Goal: Information Seeking & Learning: Learn about a topic

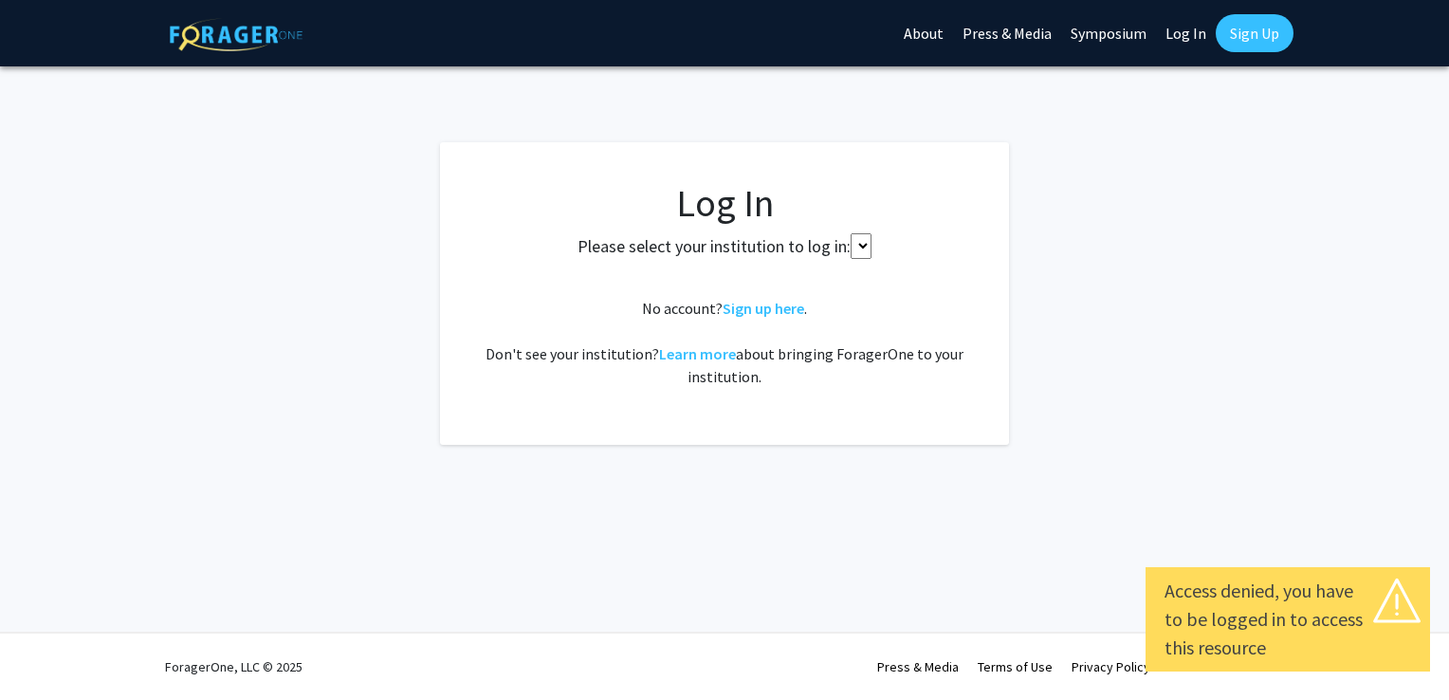
select select
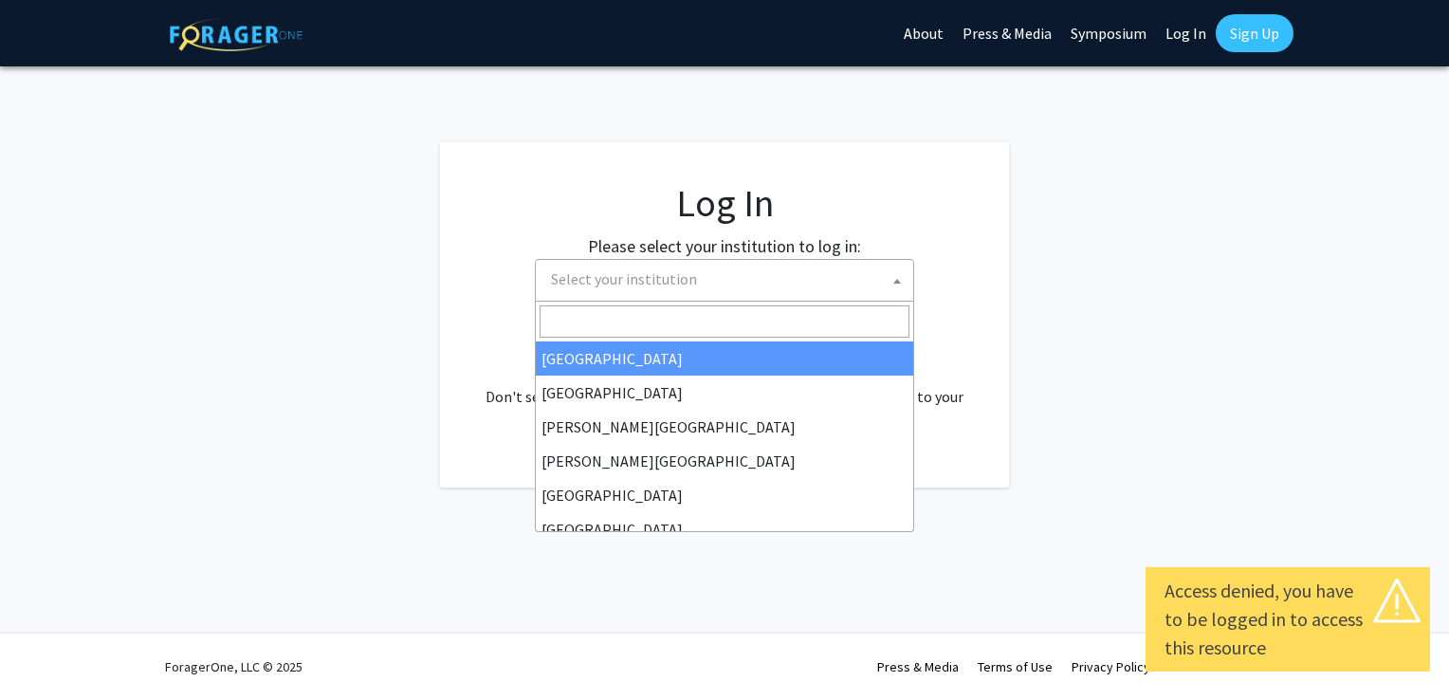
click at [709, 289] on span "Select your institution" at bounding box center [728, 279] width 370 height 39
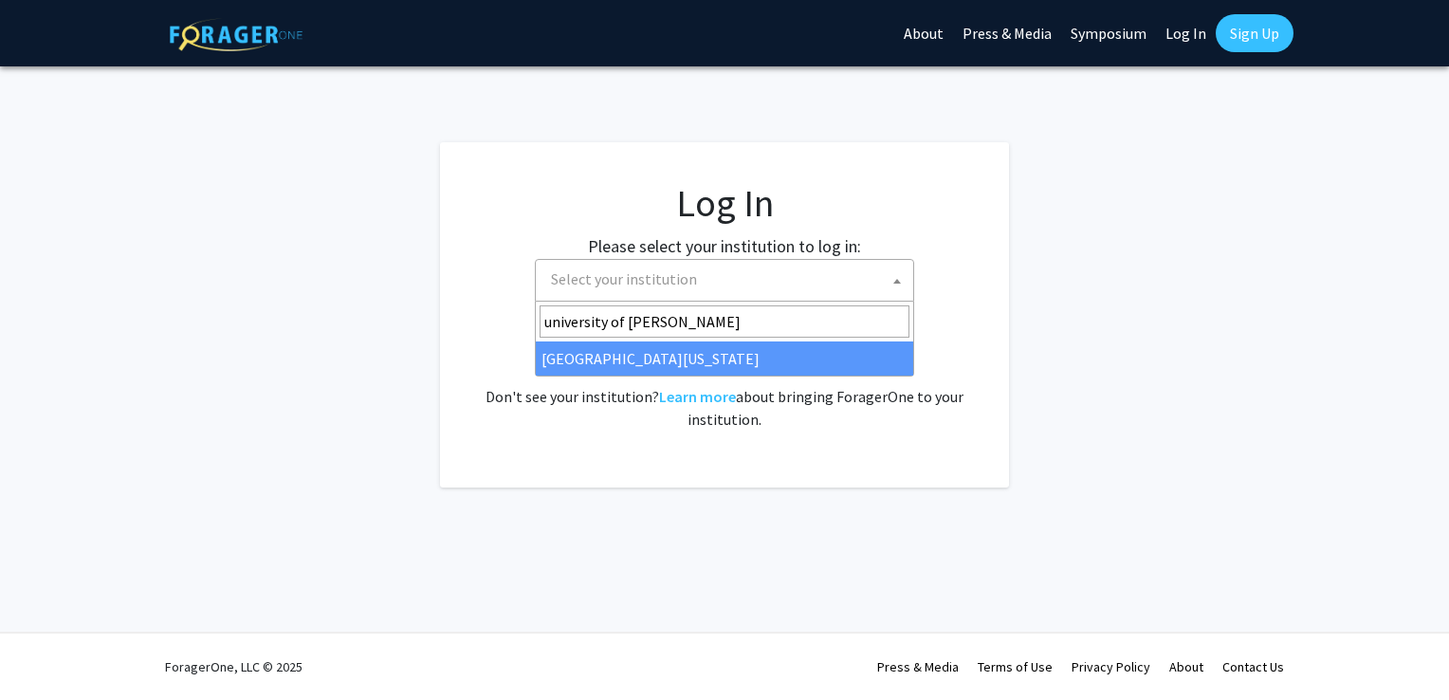
type input "university of ken"
select select "13"
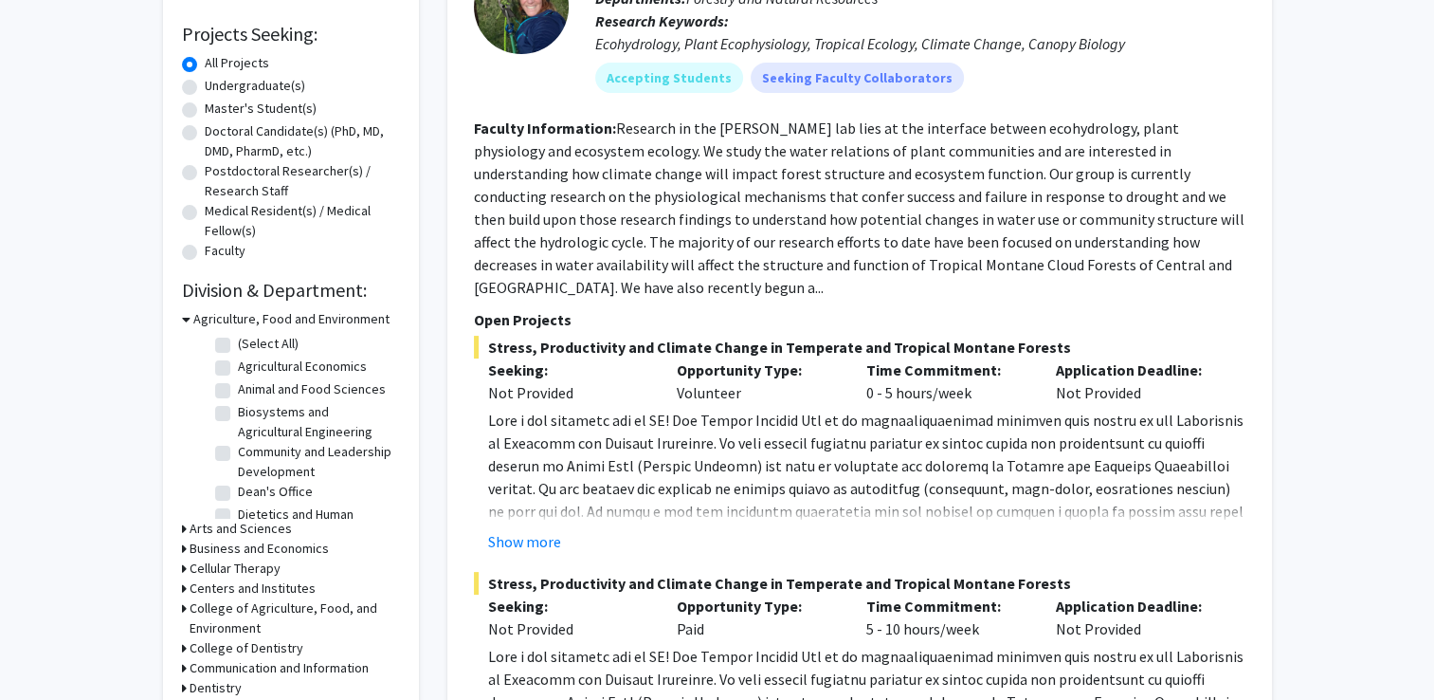
scroll to position [310, 0]
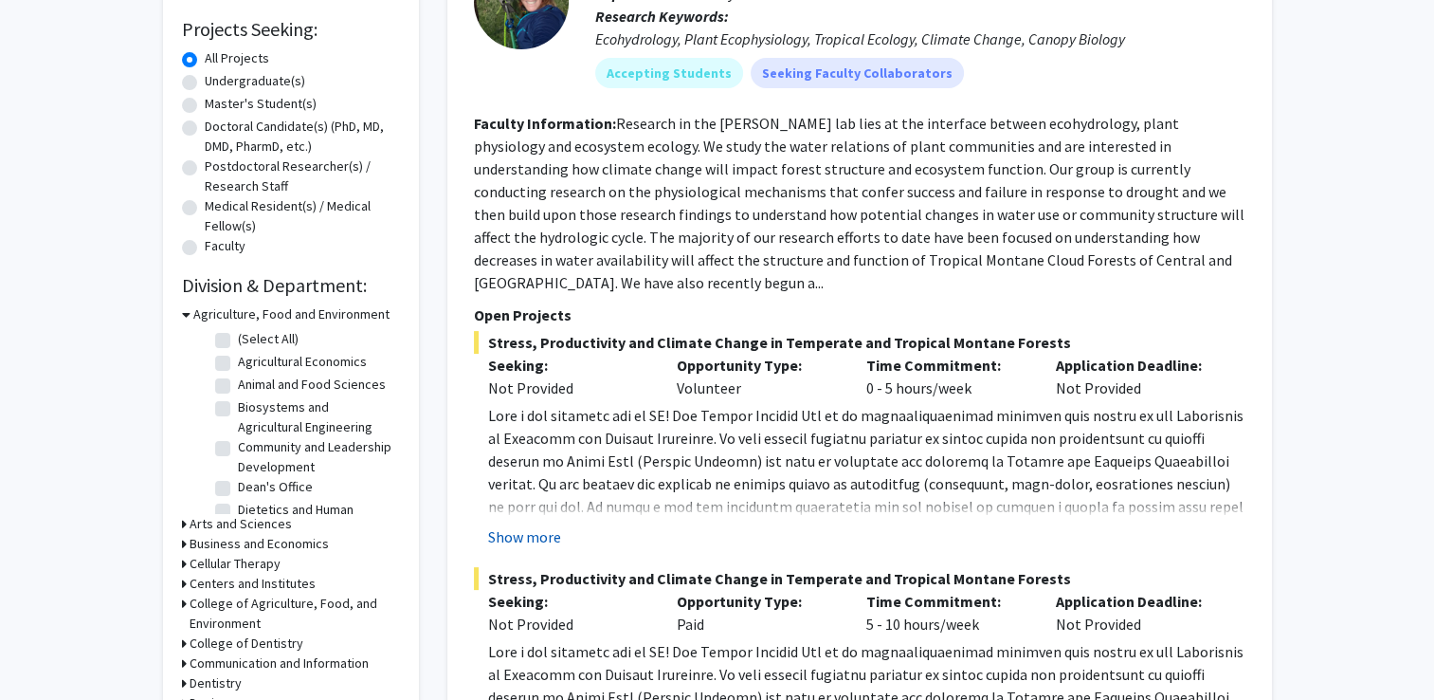
click at [535, 540] on button "Show more" at bounding box center [524, 536] width 73 height 23
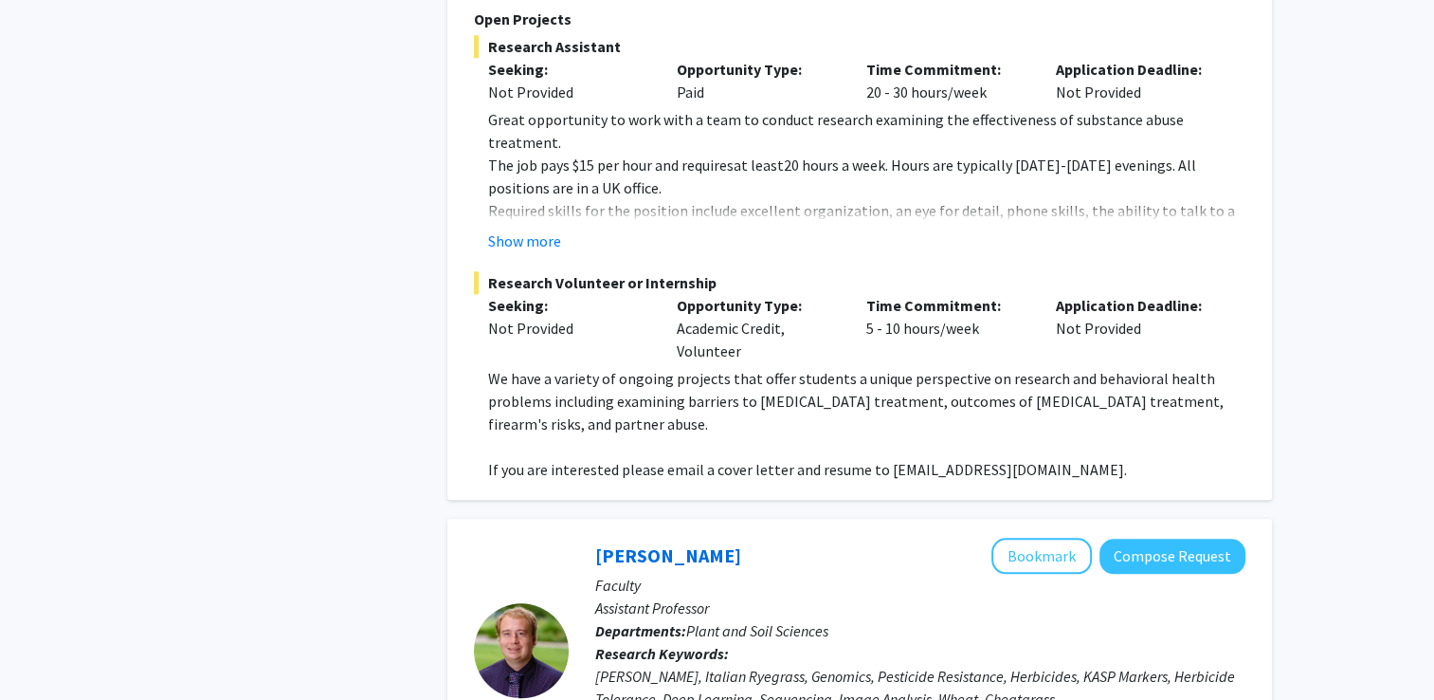
scroll to position [1918, 0]
click at [516, 230] on button "Show more" at bounding box center [524, 241] width 73 height 23
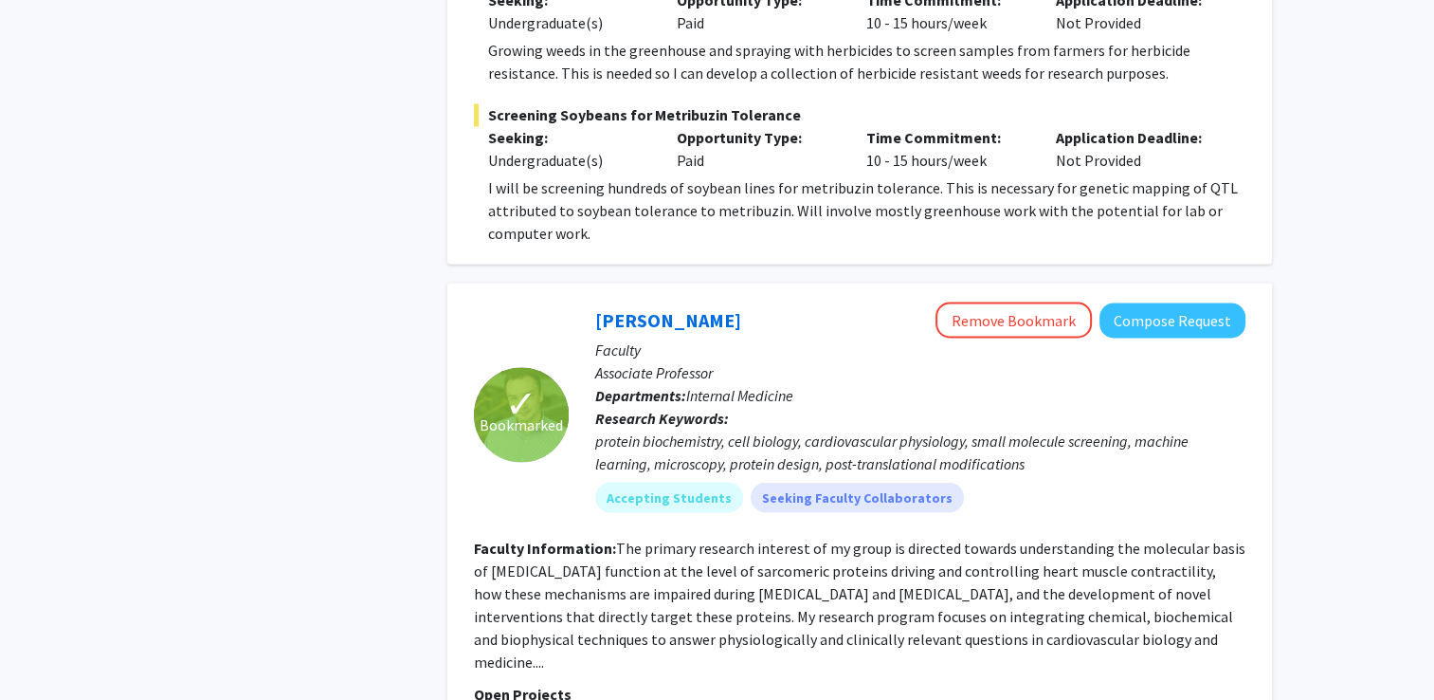
scroll to position [3349, 0]
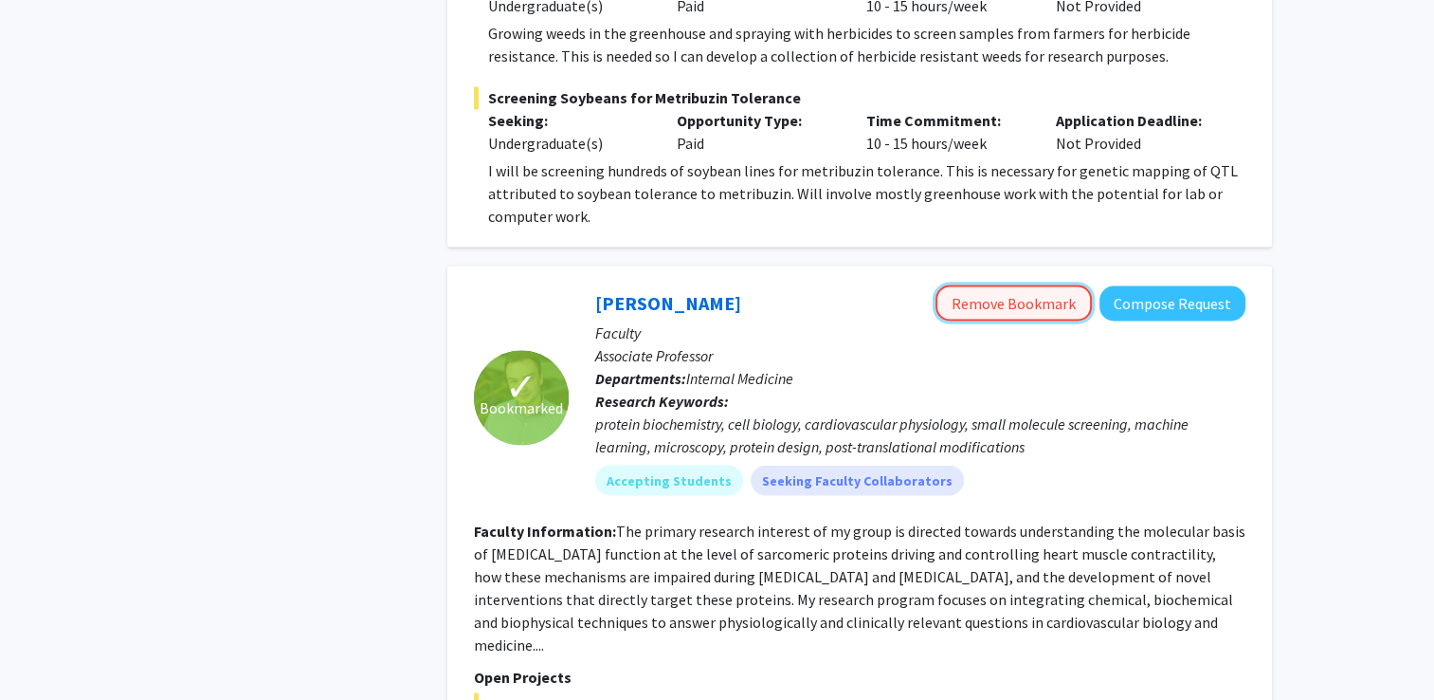
click at [1032, 284] on button "Remove Bookmark" at bounding box center [1014, 302] width 156 height 36
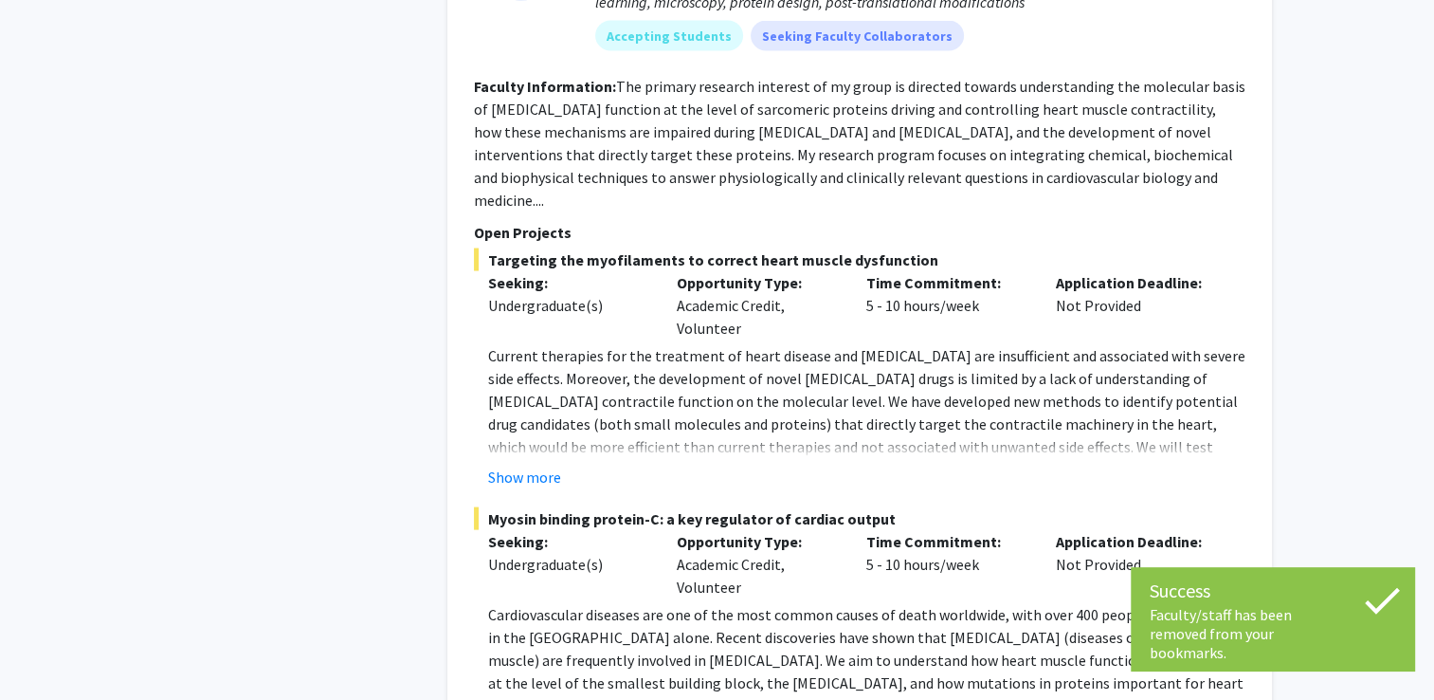
scroll to position [3795, 0]
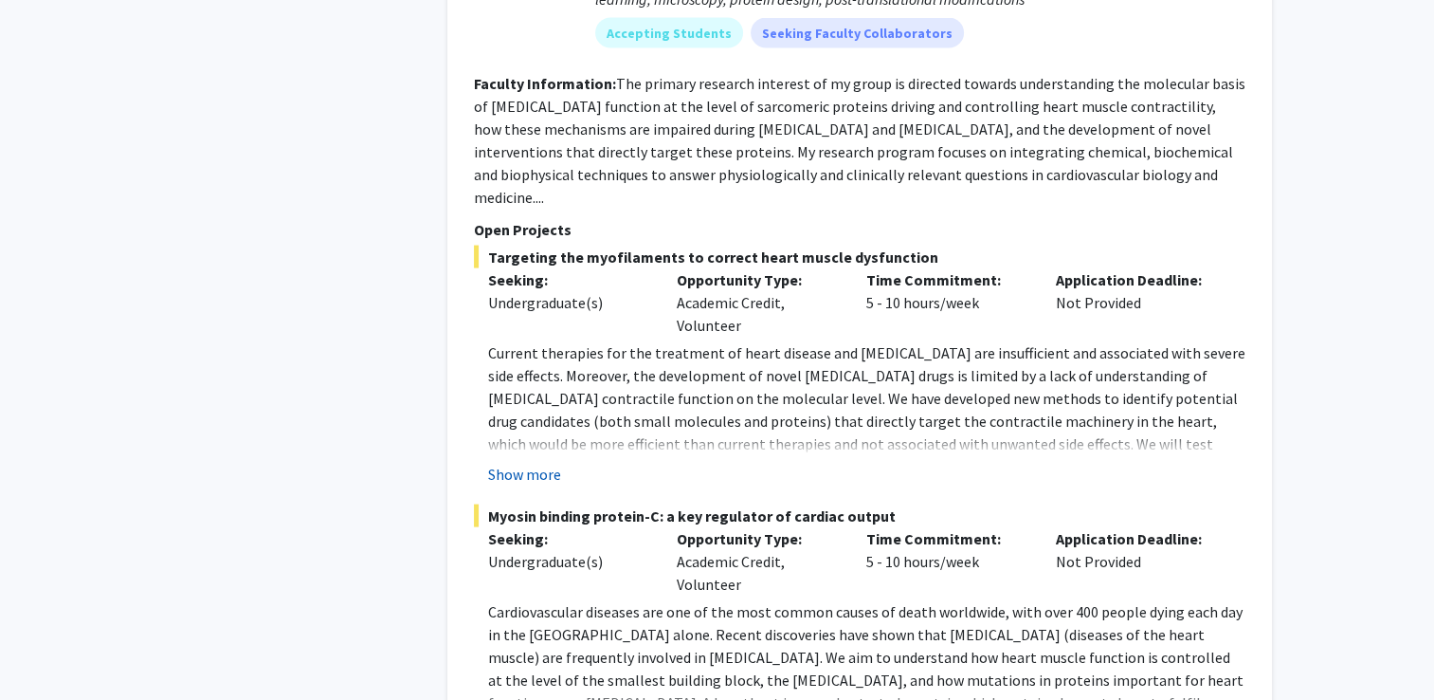
click at [516, 463] on button "Show more" at bounding box center [524, 474] width 73 height 23
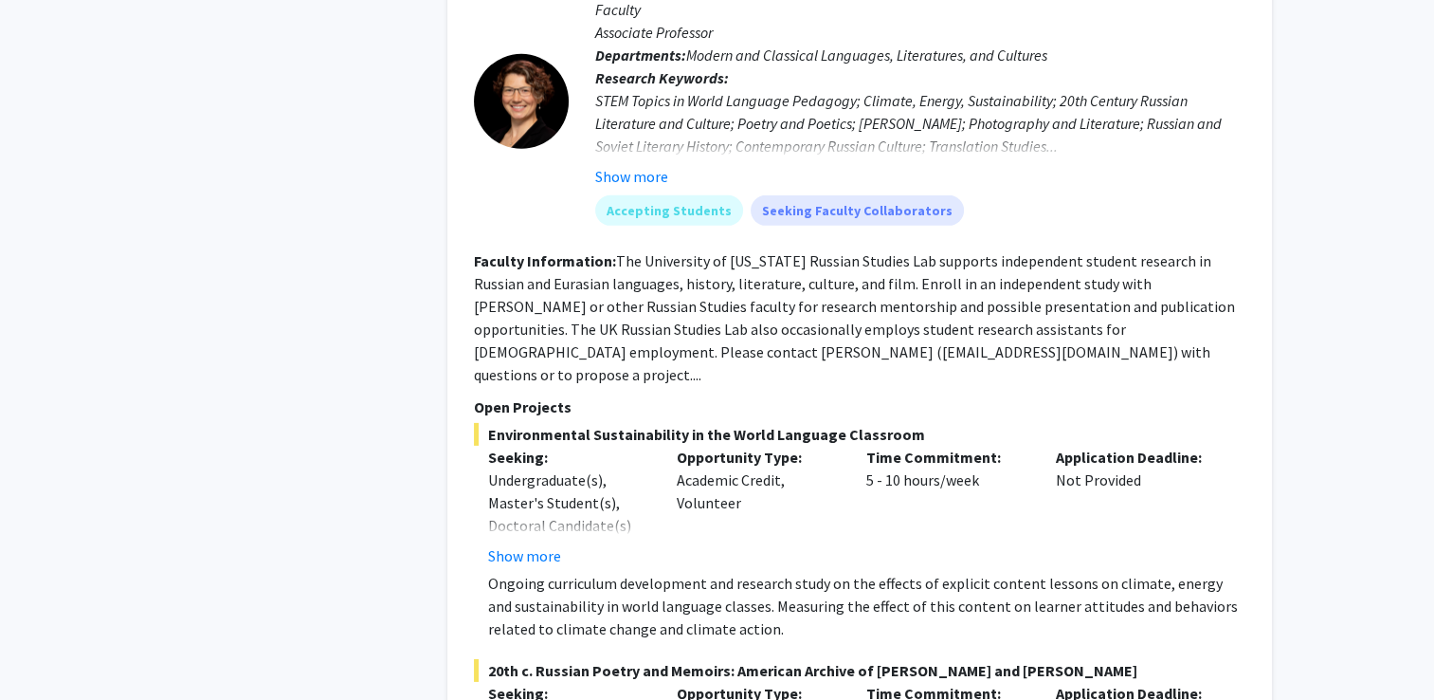
scroll to position [5957, 0]
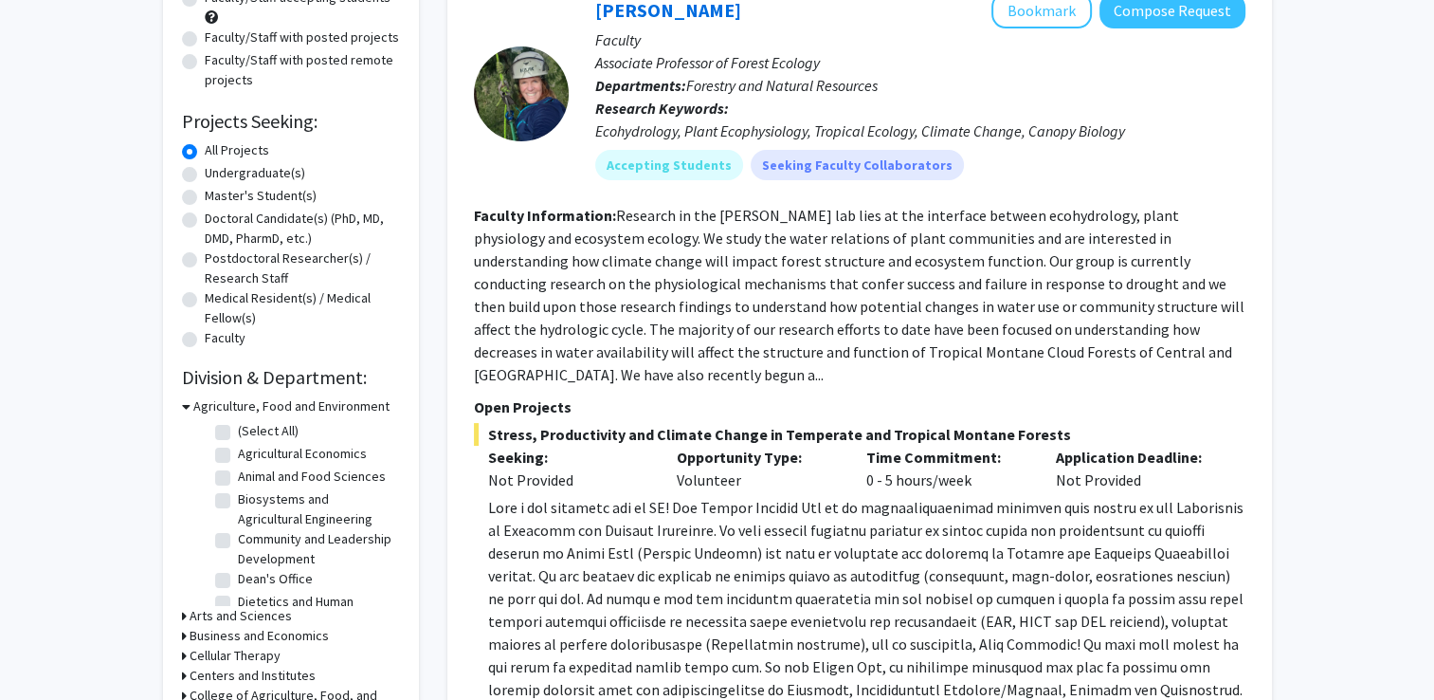
scroll to position [0, 0]
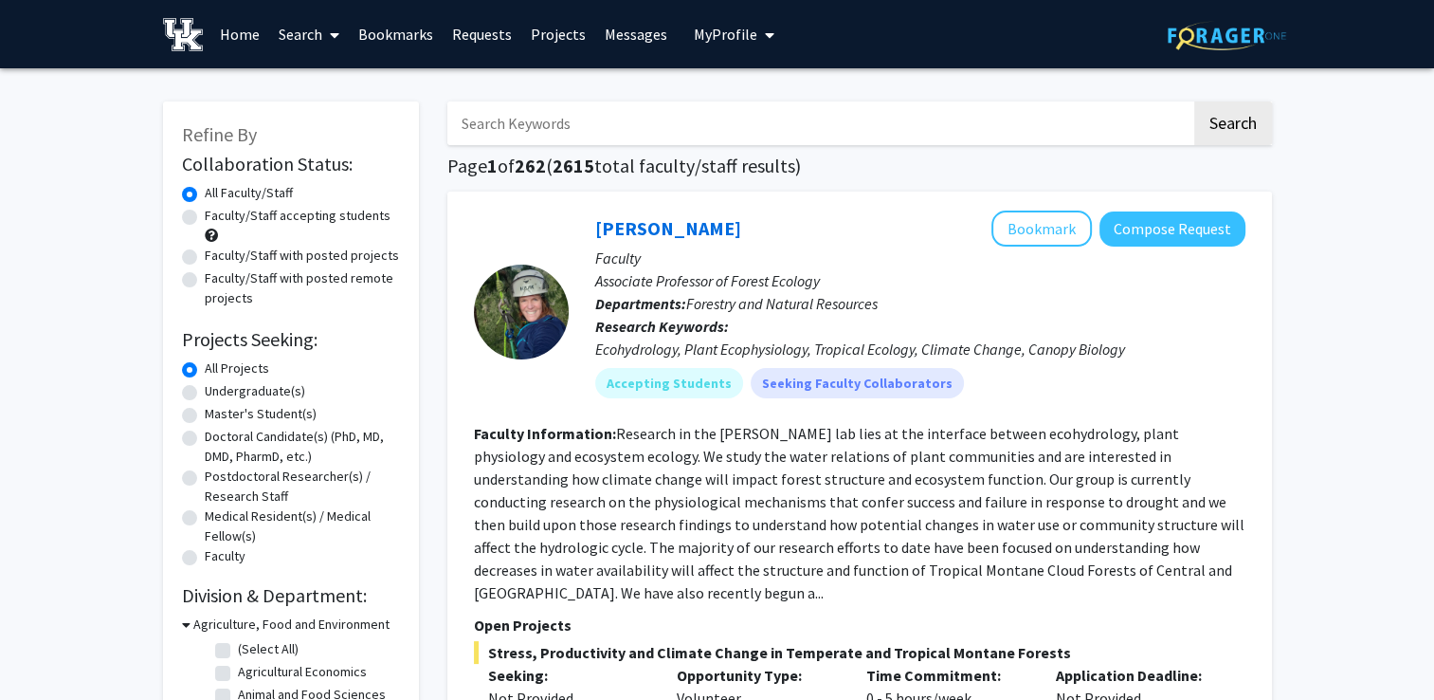
click at [724, 44] on button "My Profile" at bounding box center [734, 34] width 92 height 68
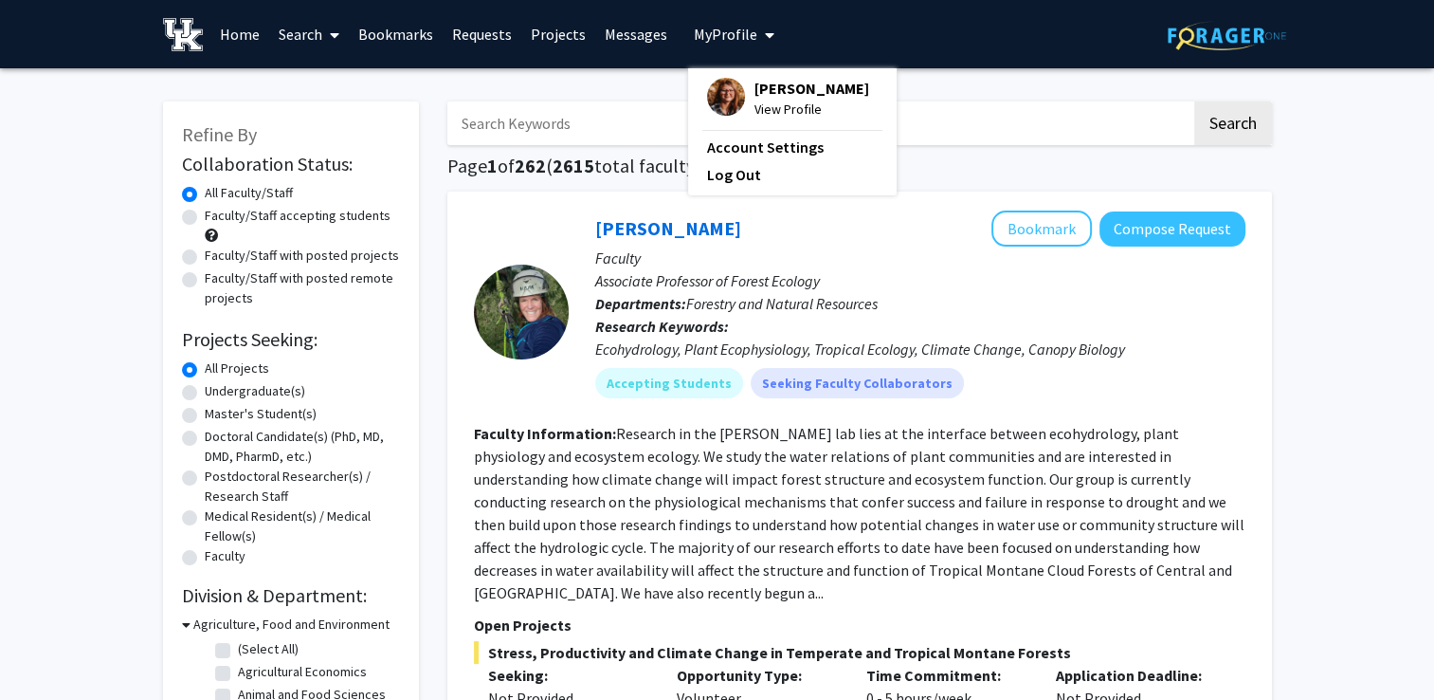
click at [755, 92] on span "[PERSON_NAME]" at bounding box center [812, 88] width 115 height 21
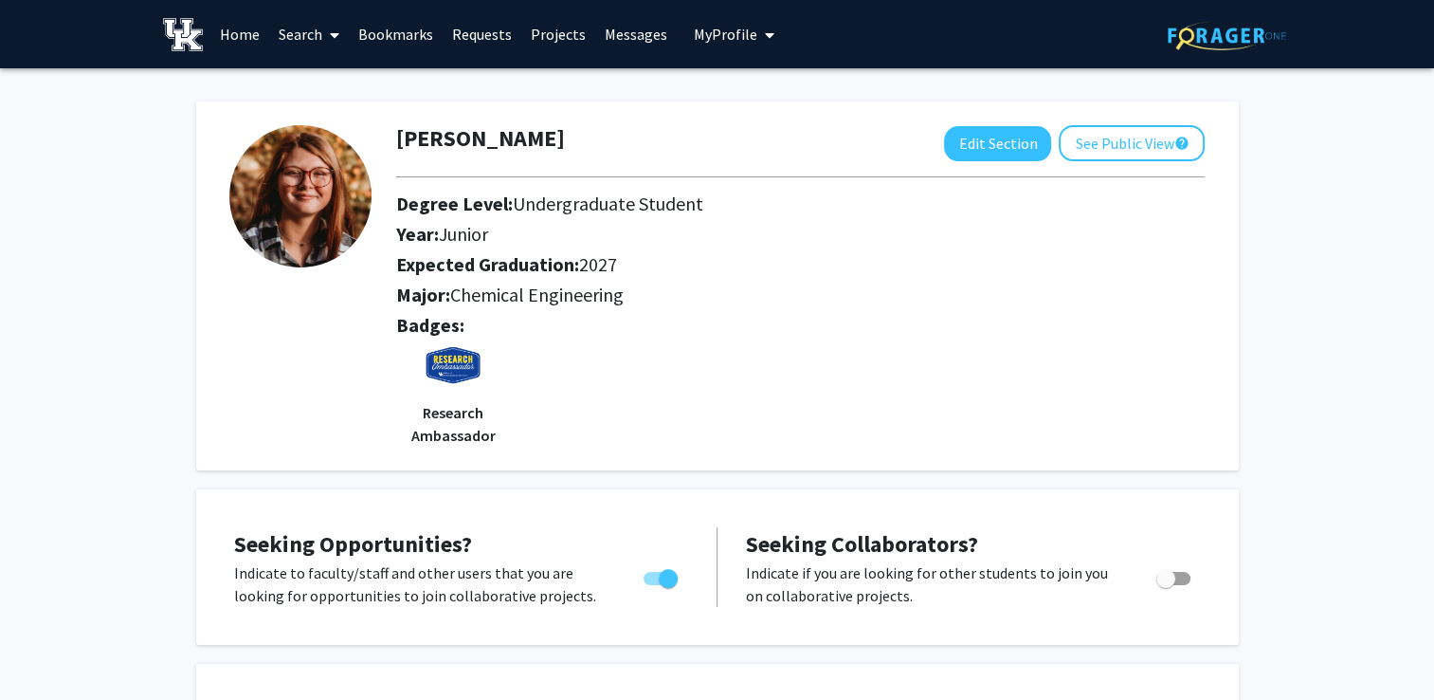
click at [303, 44] on link "Search" at bounding box center [309, 34] width 80 height 66
click at [332, 84] on span "Faculty/Staff" at bounding box center [338, 87] width 139 height 38
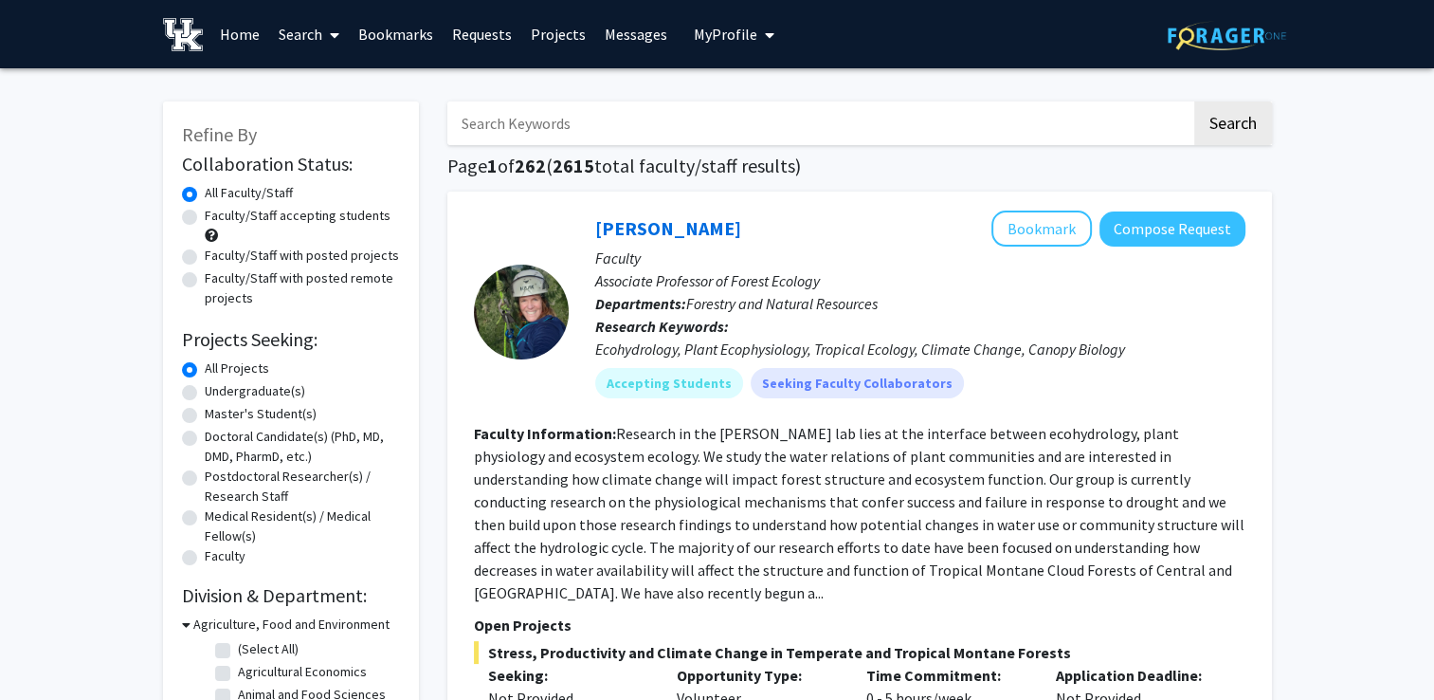
click at [552, 131] on input "Search Keywords" at bounding box center [820, 123] width 744 height 44
click at [244, 294] on label "Faculty/Staff with posted remote projects" at bounding box center [302, 288] width 195 height 40
click at [217, 281] on input "Faculty/Staff with posted remote projects" at bounding box center [211, 274] width 12 height 12
radio input "true"
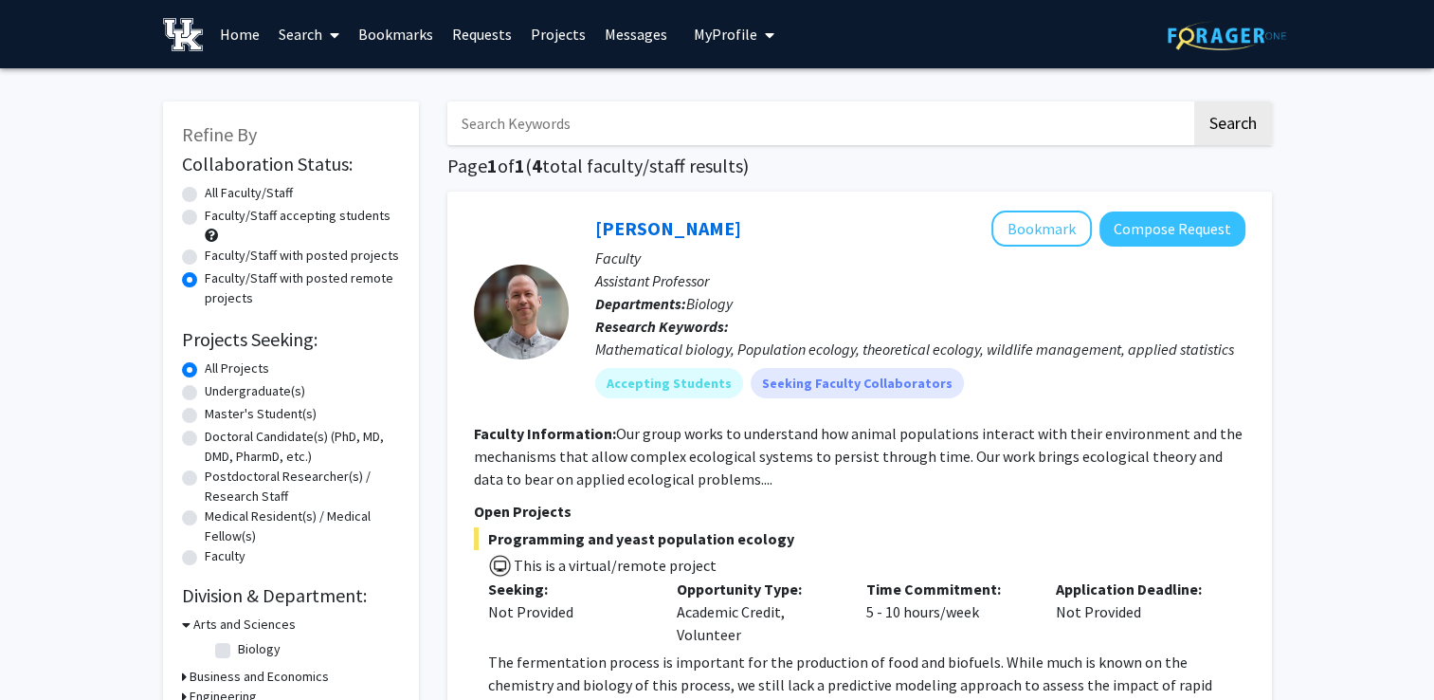
click at [277, 253] on label "Faculty/Staff with posted projects" at bounding box center [302, 256] width 194 height 20
click at [217, 253] on input "Faculty/Staff with posted projects" at bounding box center [211, 252] width 12 height 12
radio input "true"
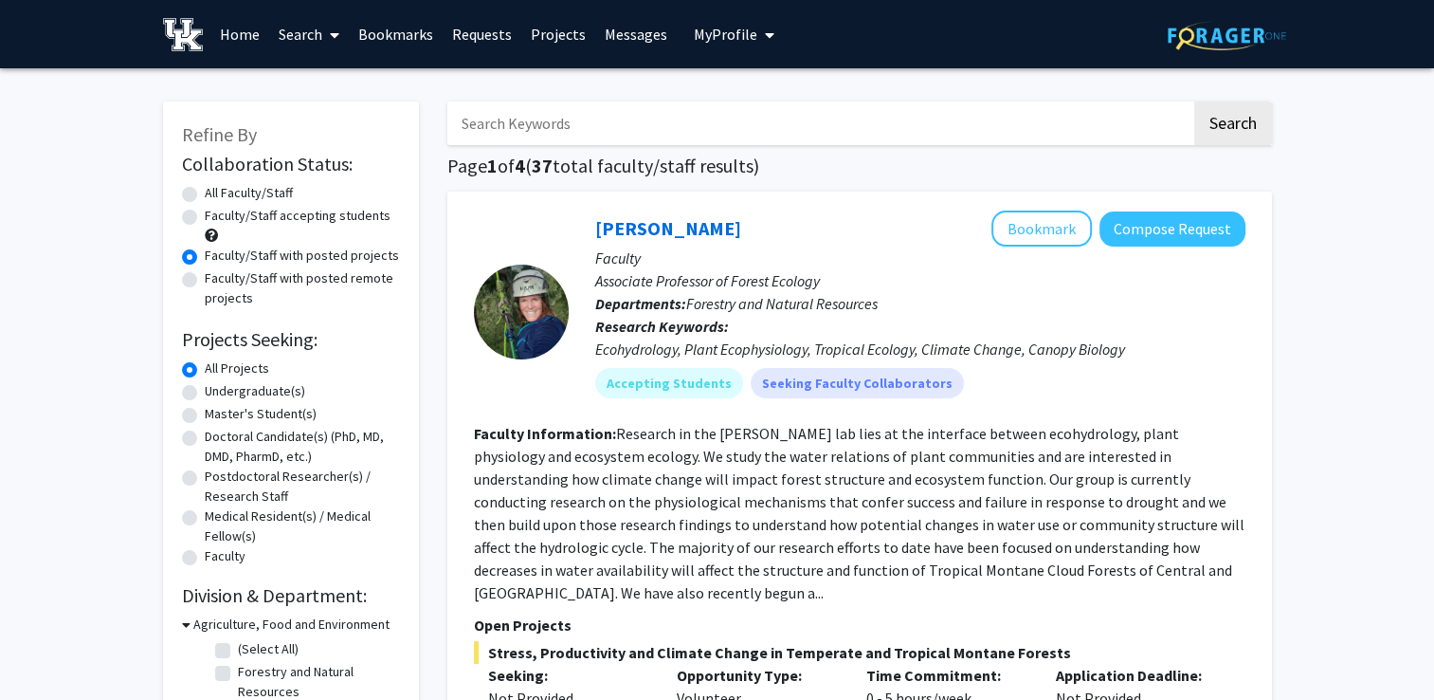
click at [531, 122] on input "Search Keywords" at bounding box center [820, 123] width 744 height 44
type input "brain"
click at [1195, 101] on button "Search" at bounding box center [1234, 123] width 78 height 44
radio input "true"
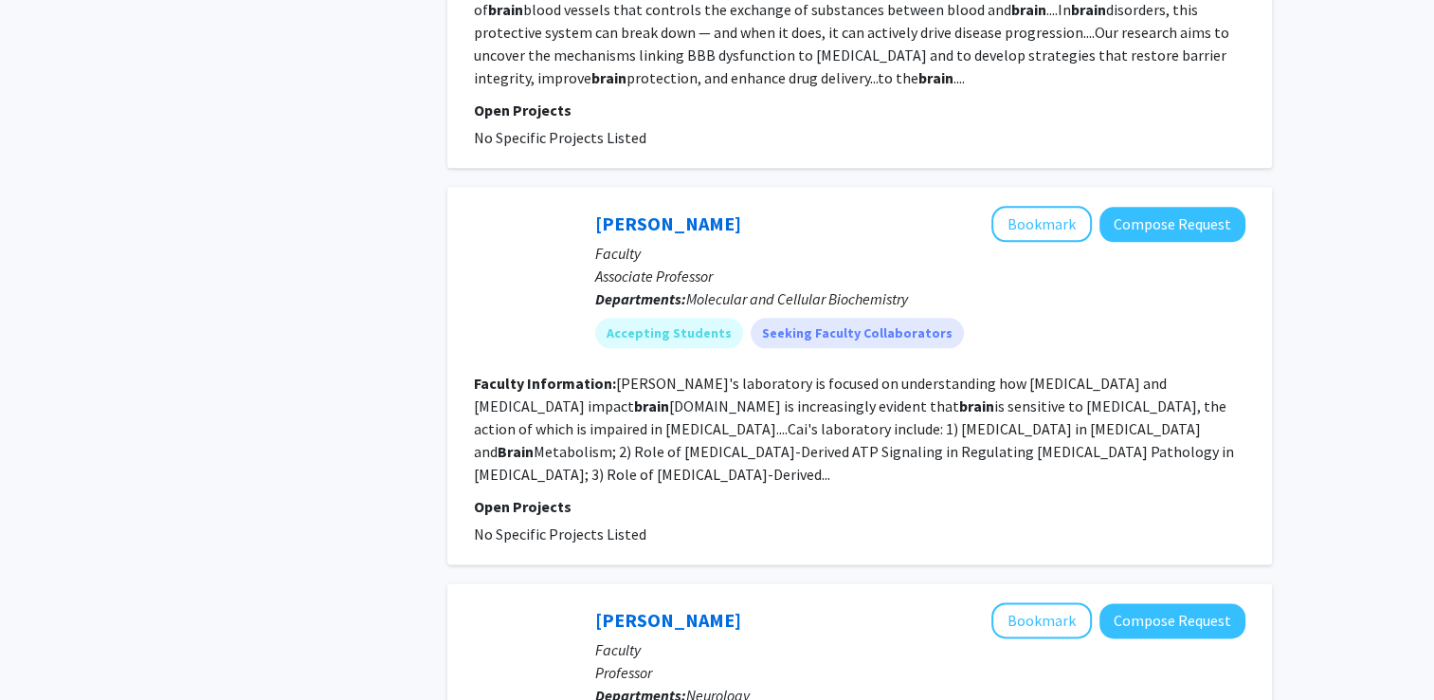
scroll to position [2241, 0]
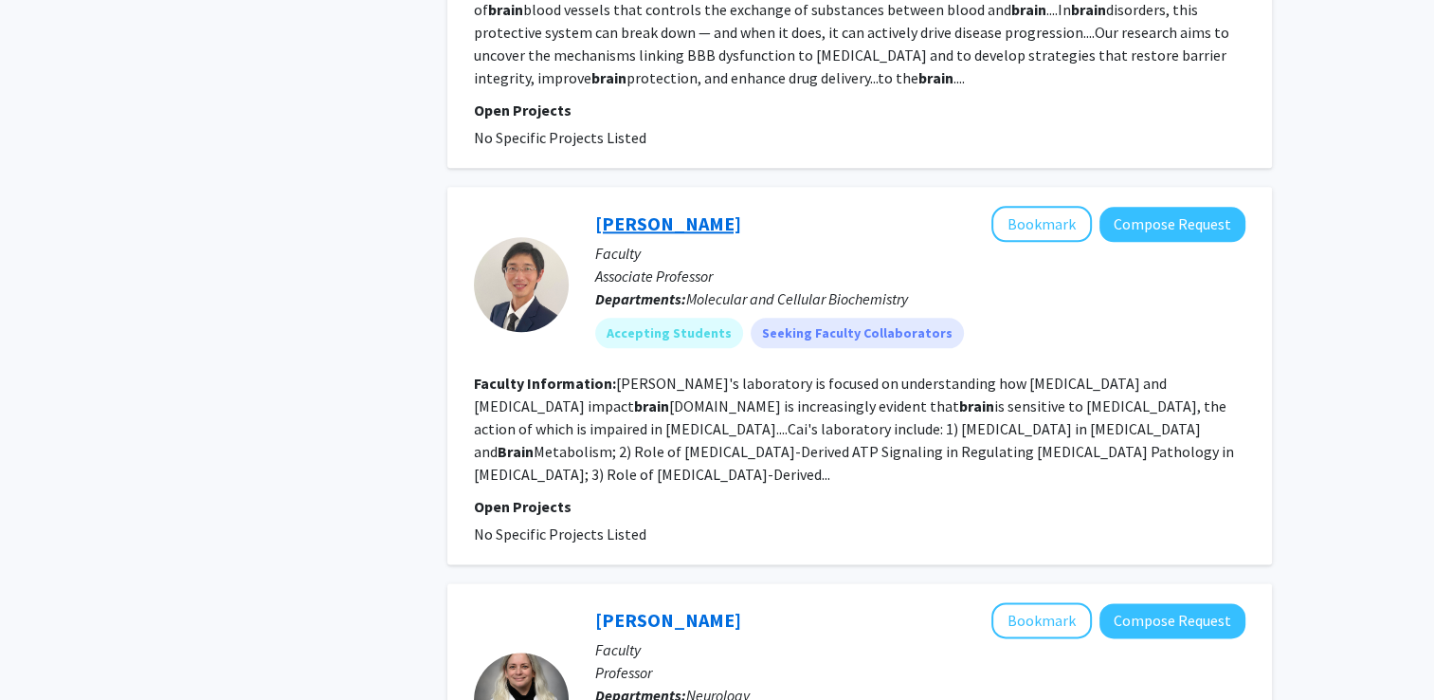
click at [656, 211] on link "[PERSON_NAME]" at bounding box center [668, 223] width 146 height 24
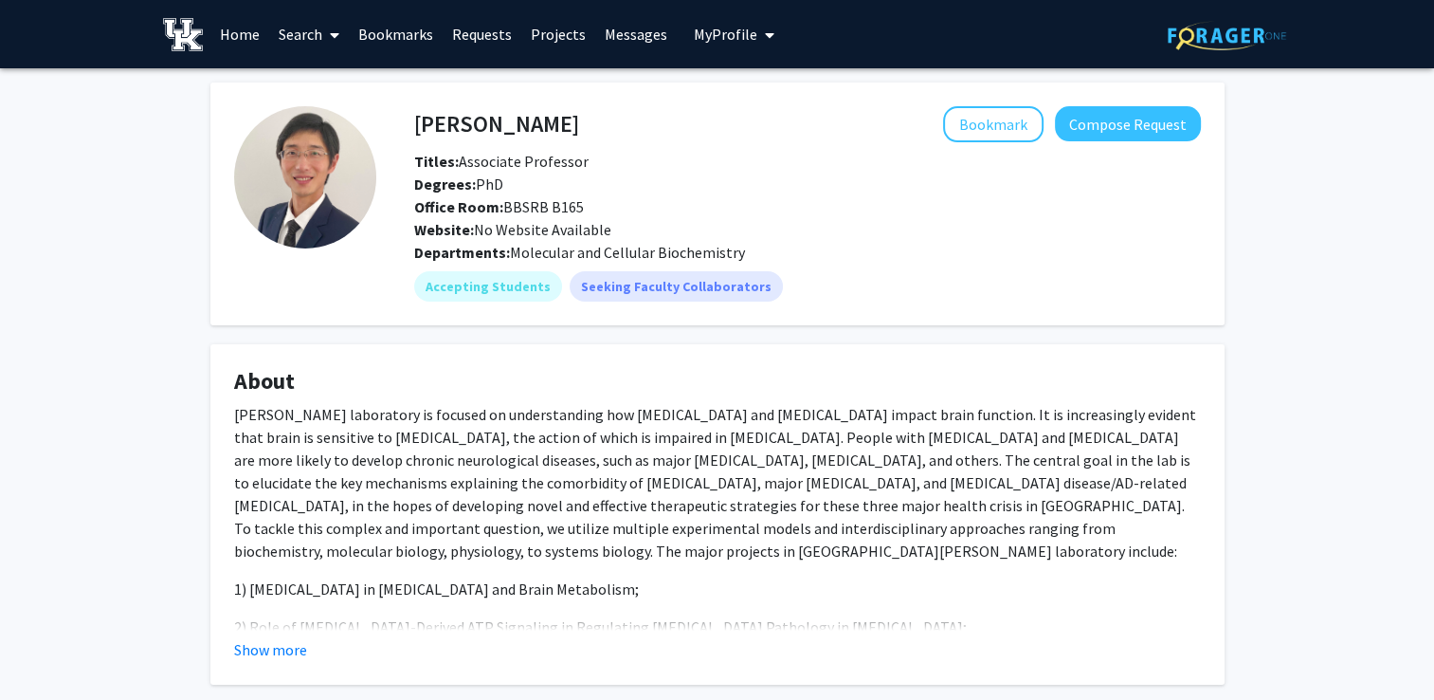
scroll to position [226, 0]
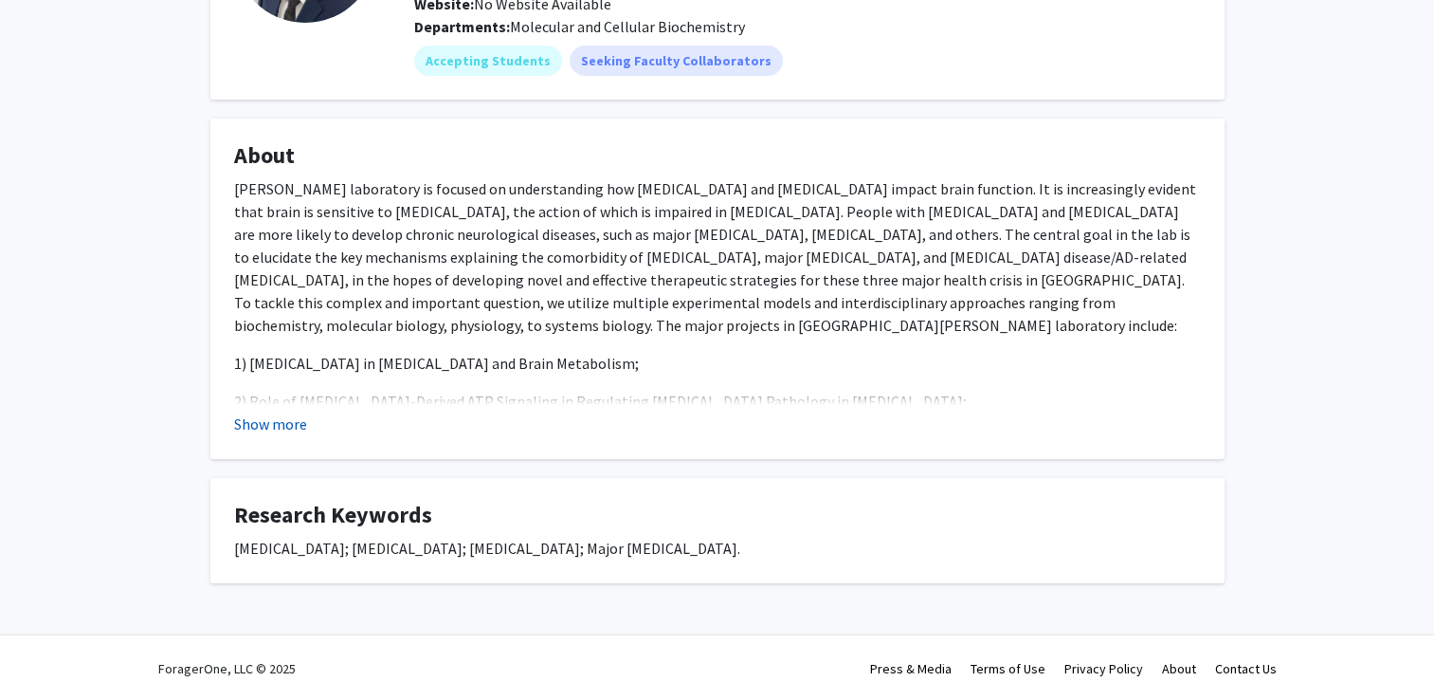
click at [262, 427] on button "Show more" at bounding box center [270, 423] width 73 height 23
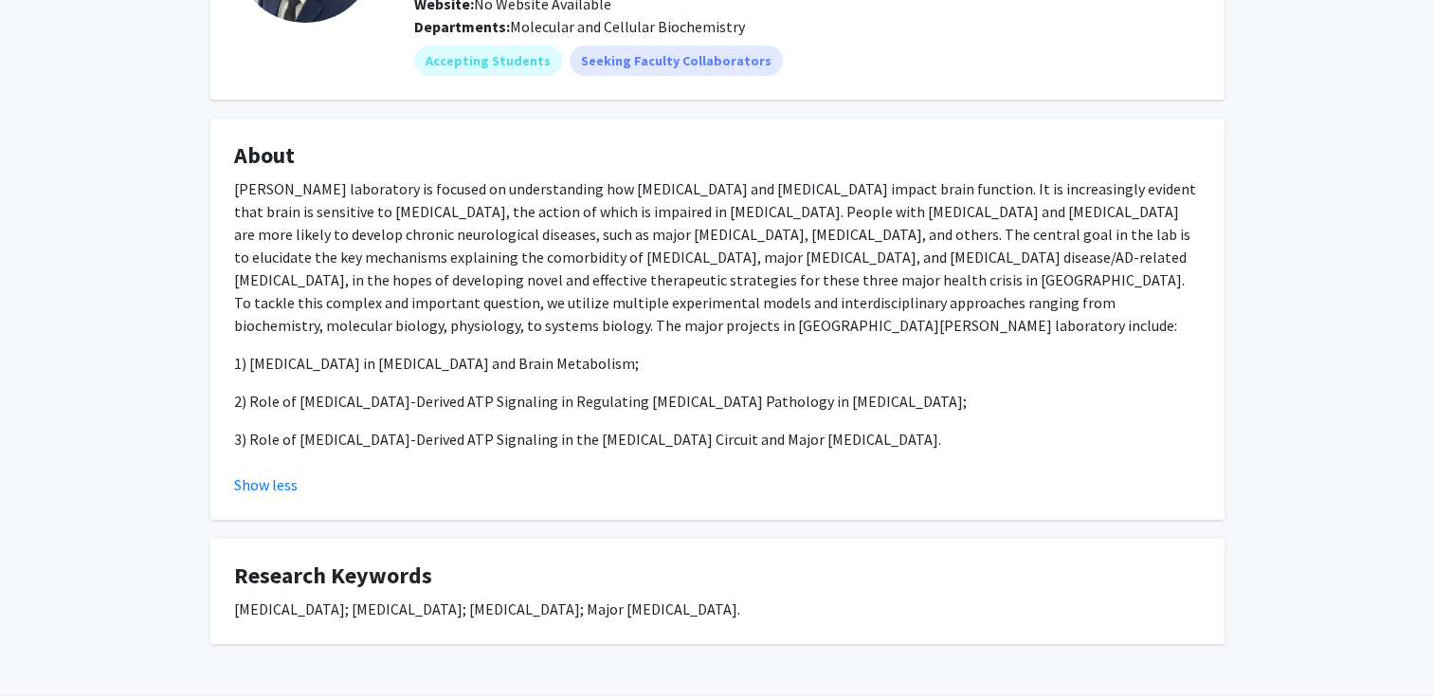
scroll to position [0, 0]
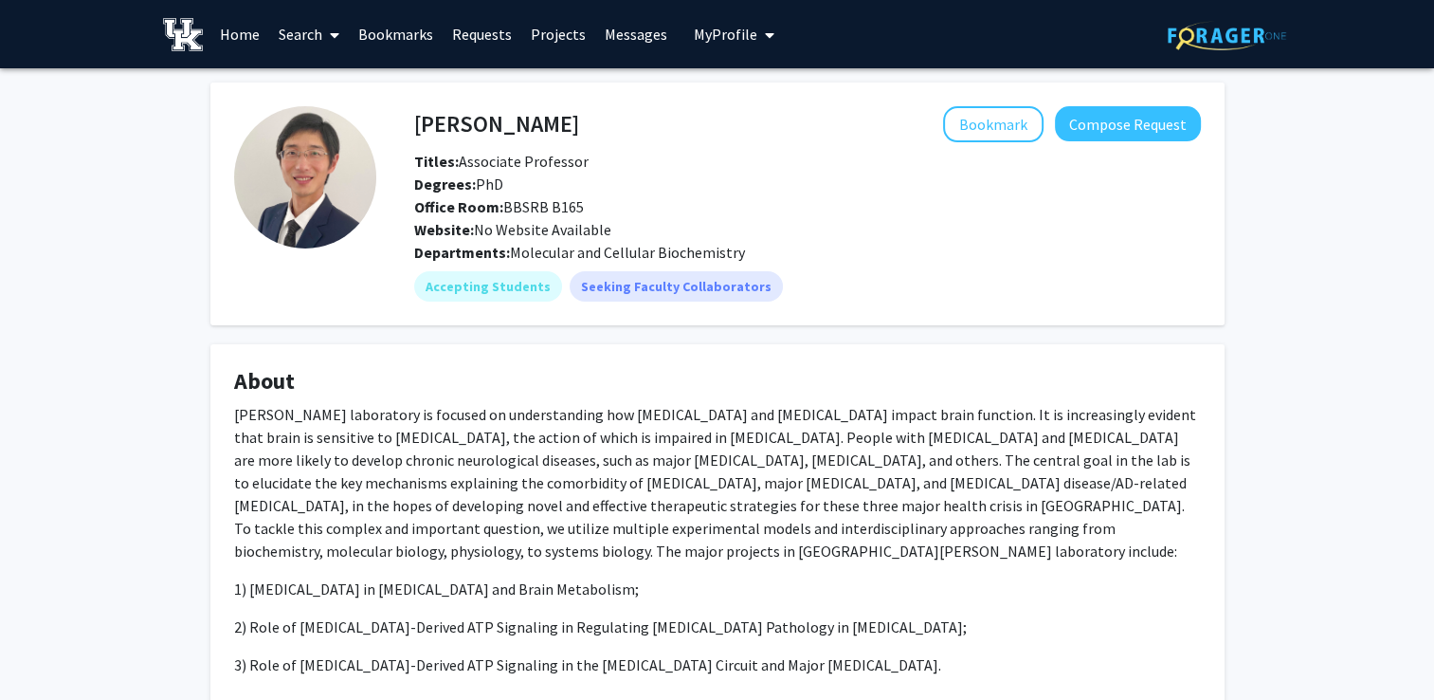
click at [326, 30] on span at bounding box center [330, 35] width 17 height 66
click at [315, 82] on span "Faculty/Staff" at bounding box center [338, 87] width 139 height 38
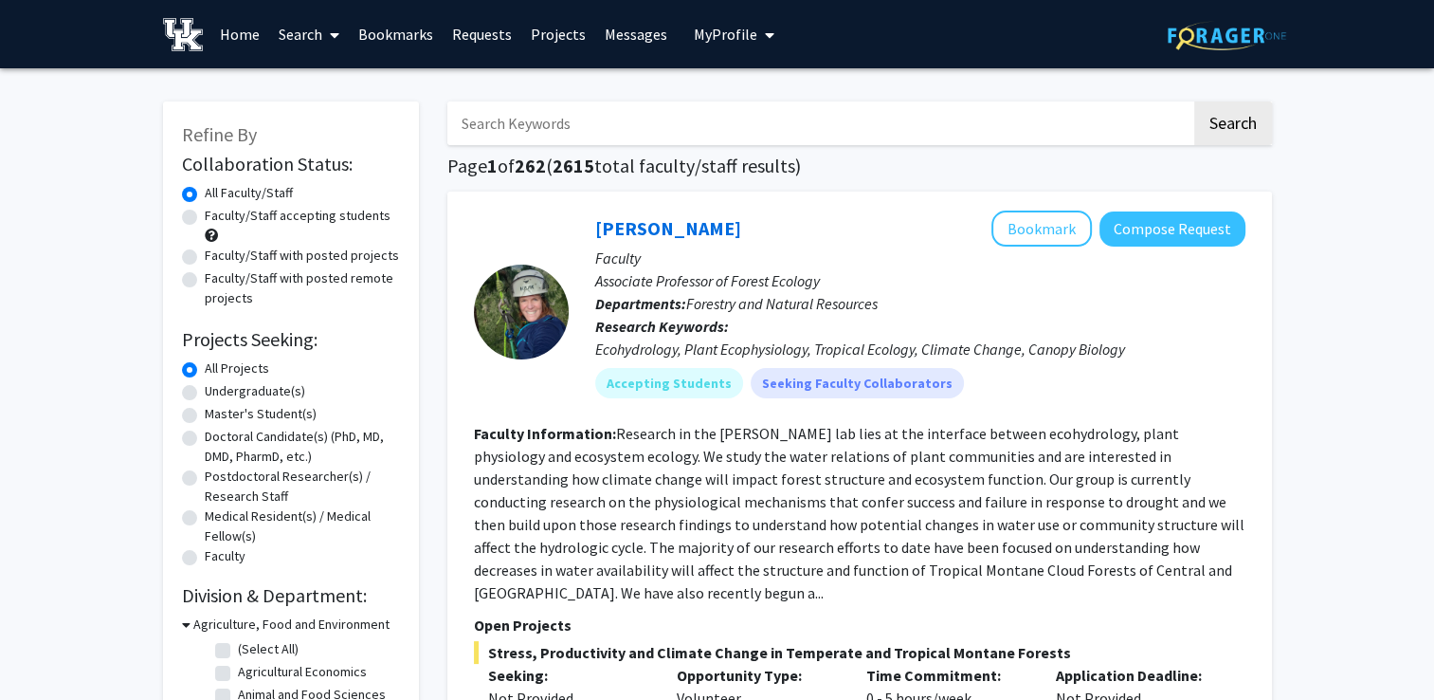
click at [554, 115] on input "Search Keywords" at bounding box center [820, 123] width 744 height 44
click at [1195, 101] on button "Search" at bounding box center [1234, 123] width 78 height 44
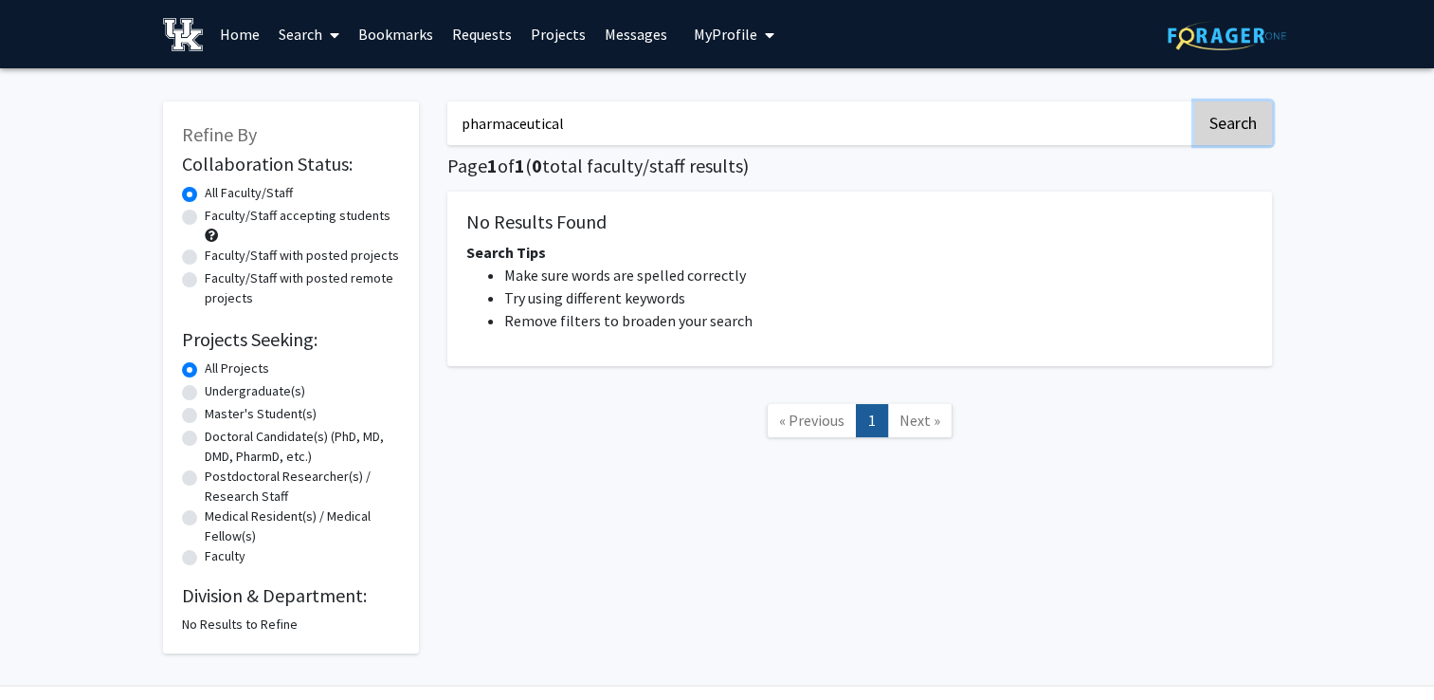
click at [1230, 133] on button "Search" at bounding box center [1234, 123] width 78 height 44
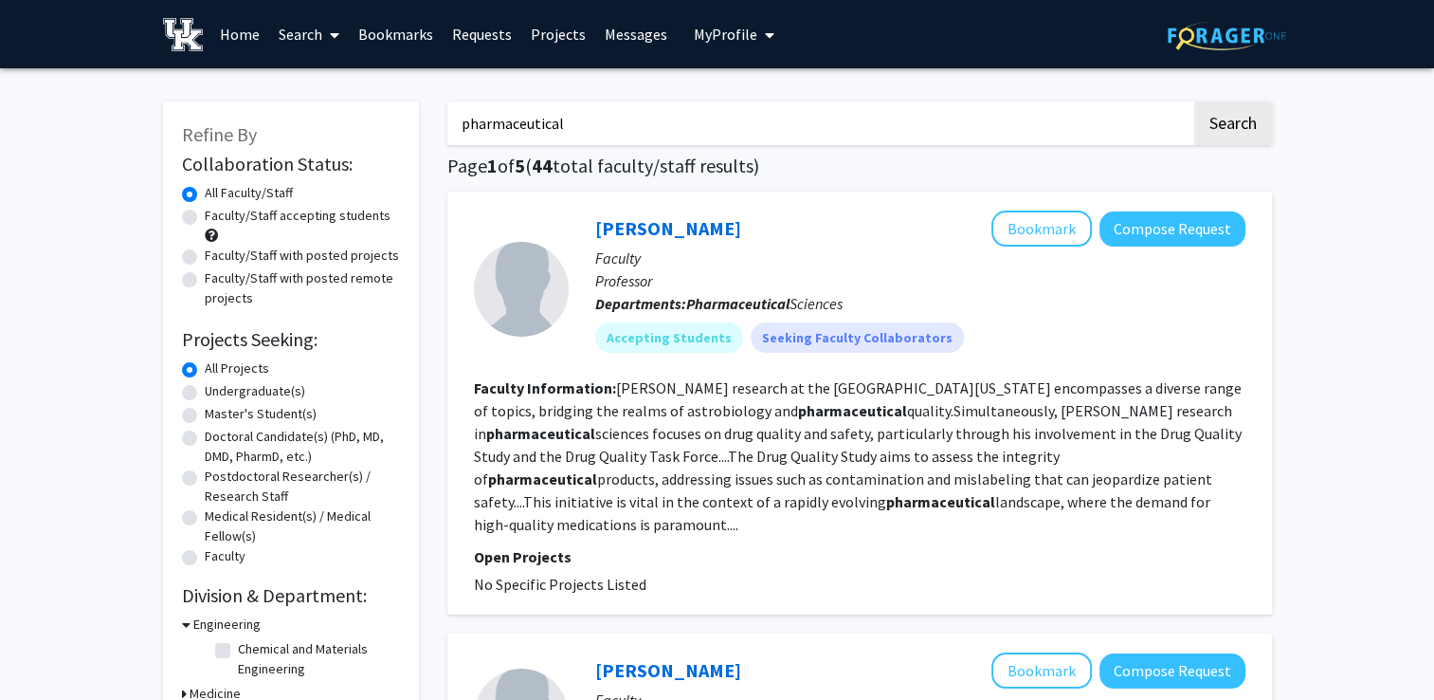
click at [546, 108] on input "pharmaceutical" at bounding box center [820, 123] width 744 height 44
click at [1195, 101] on button "Search" at bounding box center [1234, 123] width 78 height 44
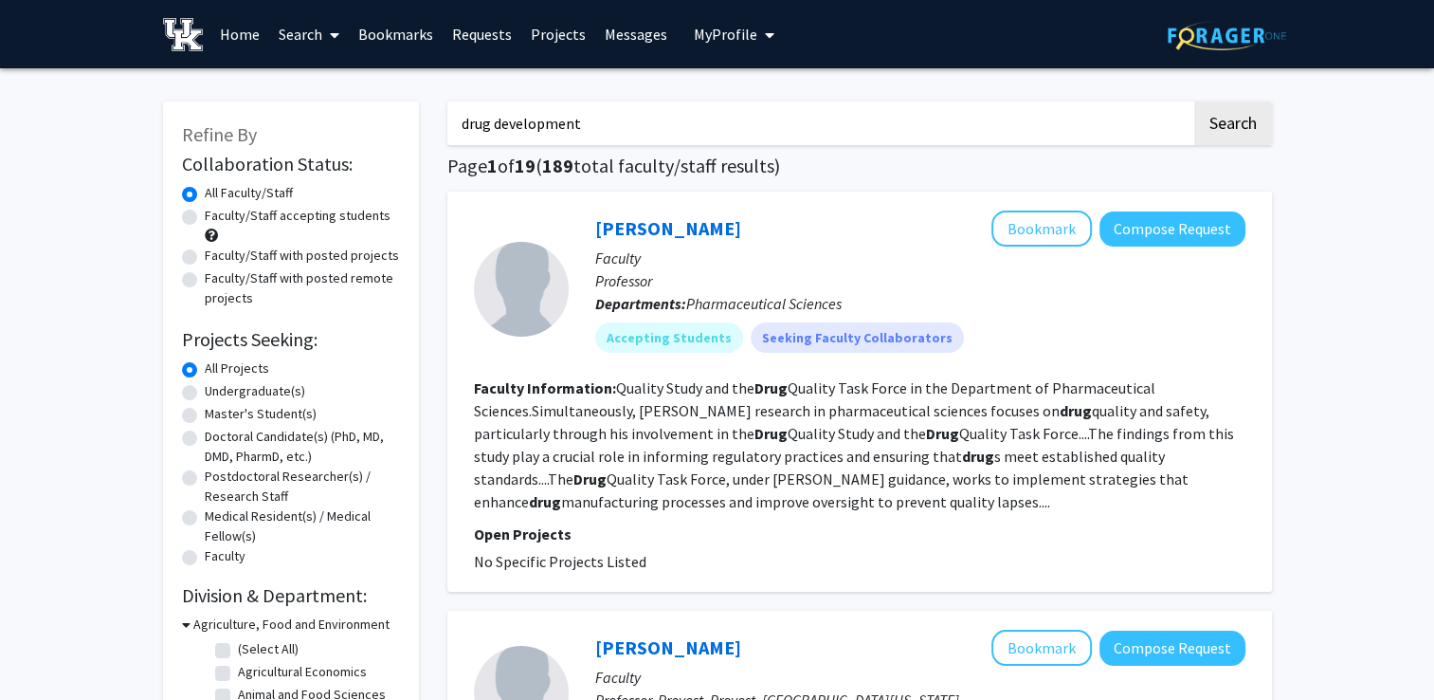
type input "drug development"
click at [1195, 101] on button "Search" at bounding box center [1234, 123] width 78 height 44
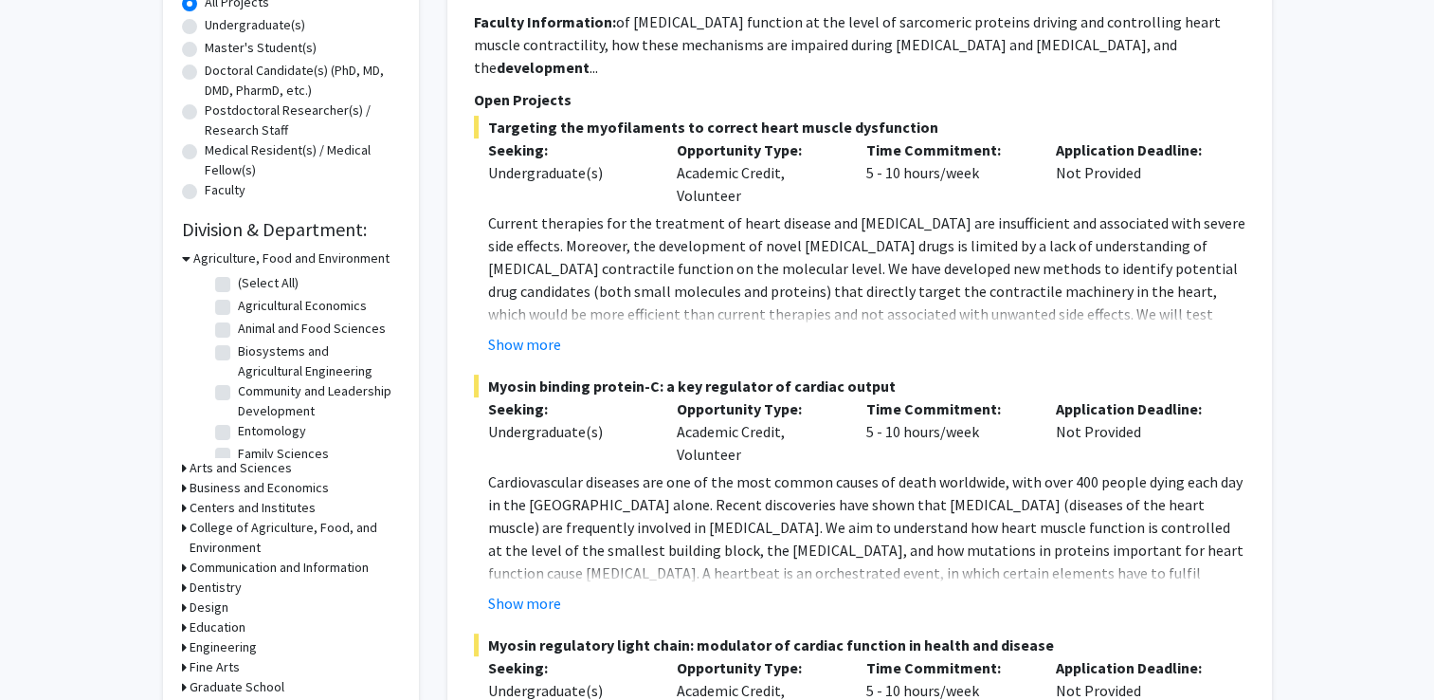
scroll to position [379, 0]
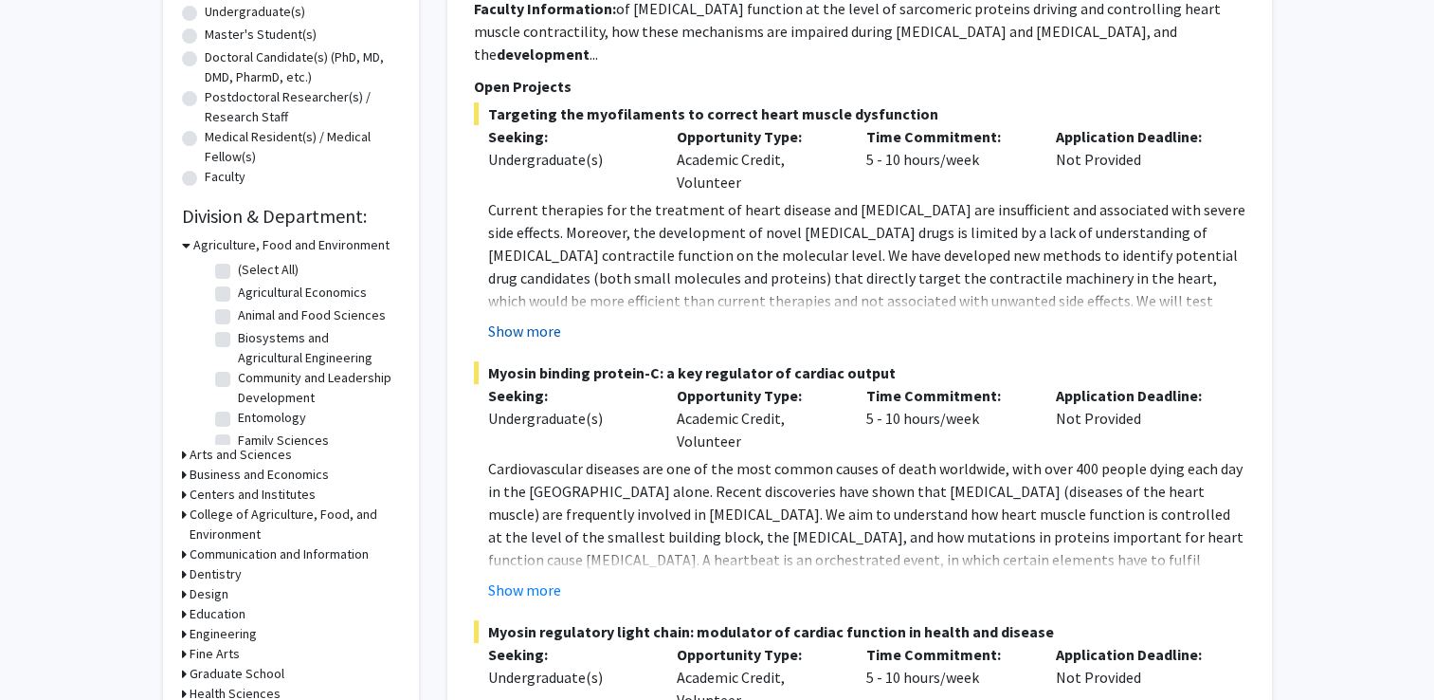
click at [507, 320] on button "Show more" at bounding box center [524, 331] width 73 height 23
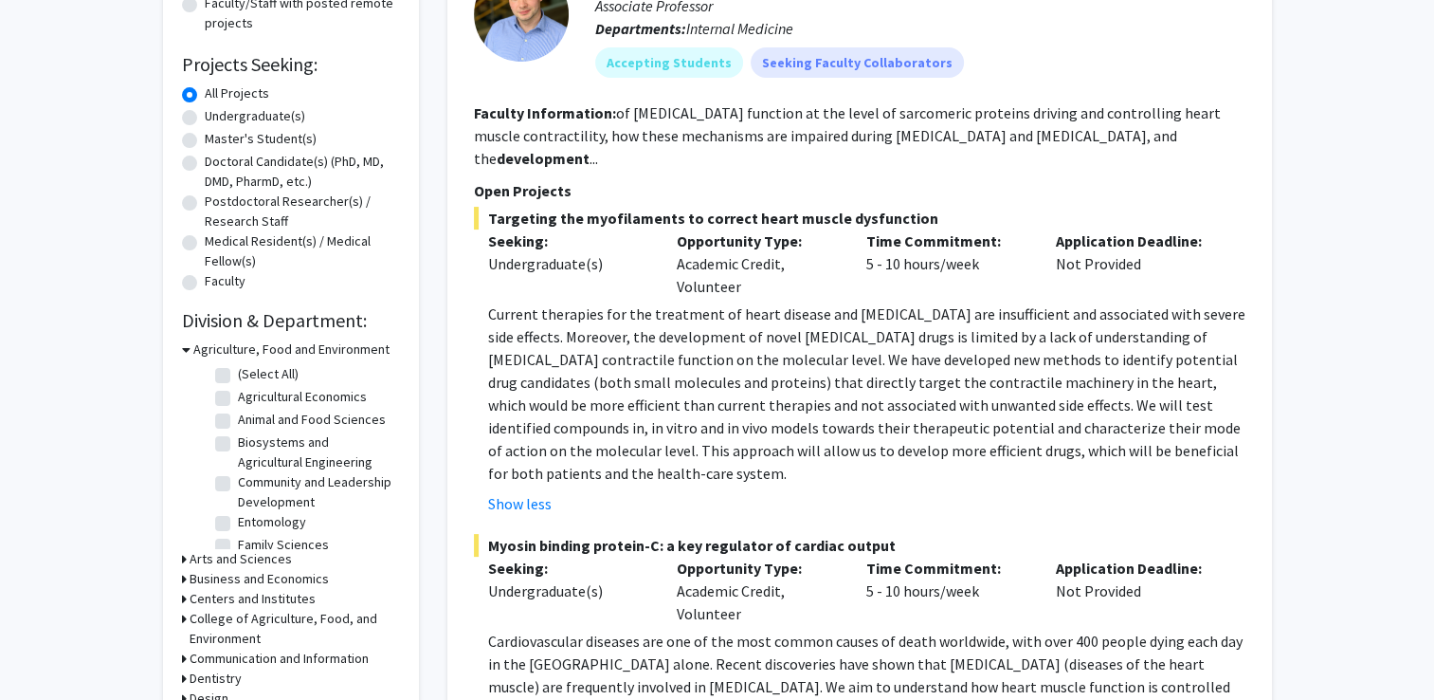
scroll to position [0, 0]
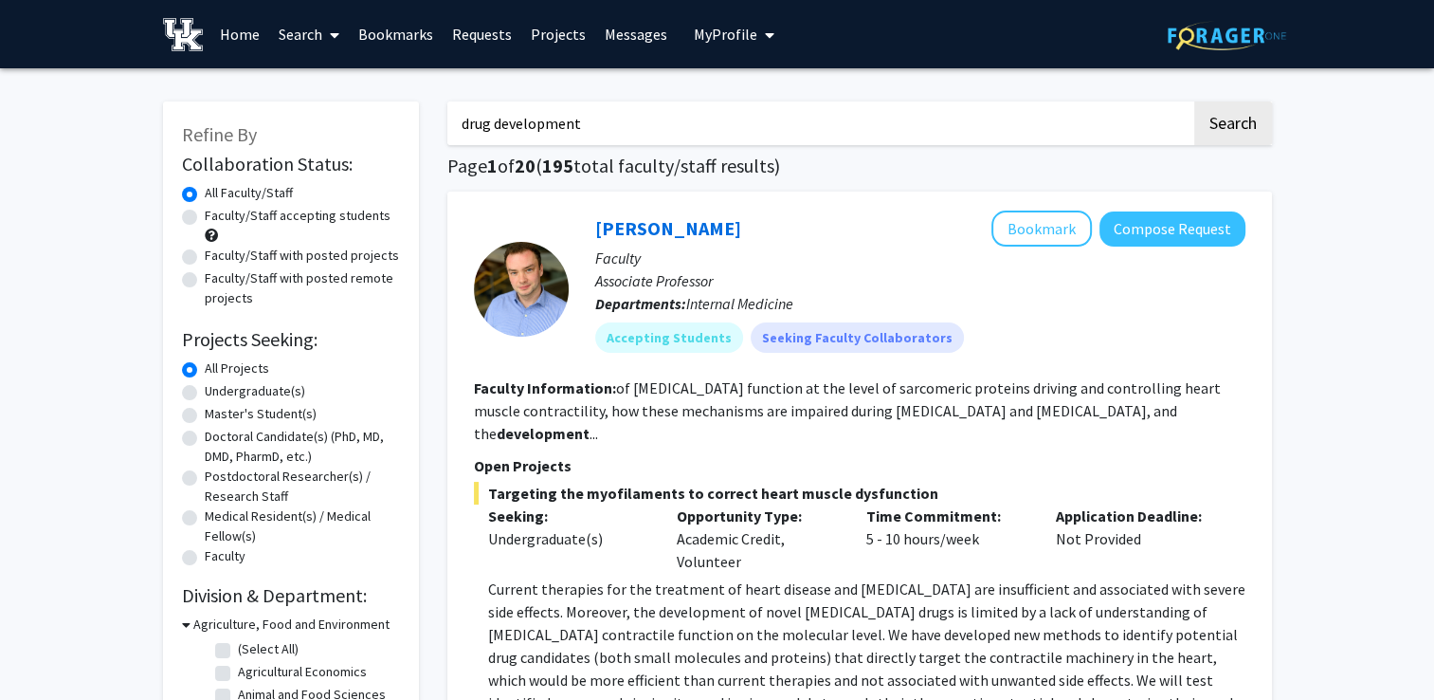
click at [572, 128] on input "drug development" at bounding box center [820, 123] width 744 height 44
type input "\"
click at [1195, 101] on button "Search" at bounding box center [1234, 123] width 78 height 44
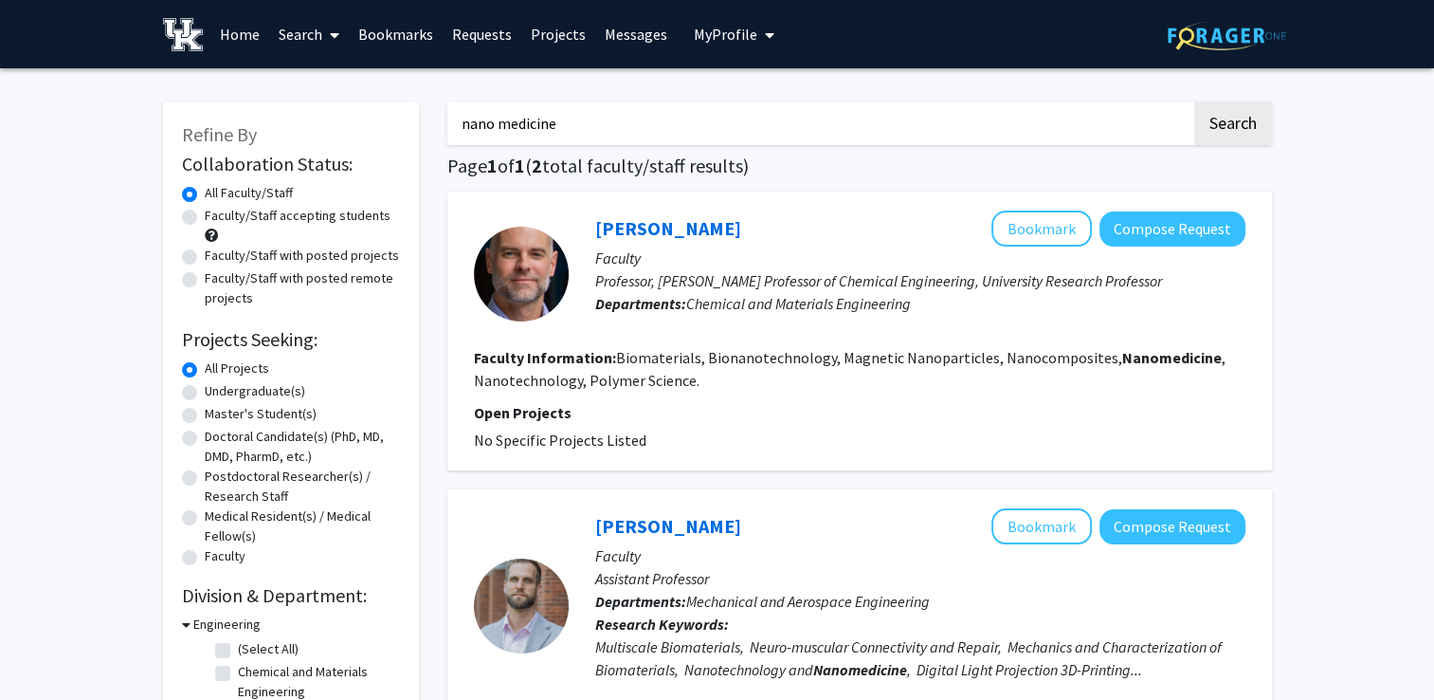
type input "nano medicine"
click at [1195, 101] on button "Search" at bounding box center [1234, 123] width 78 height 44
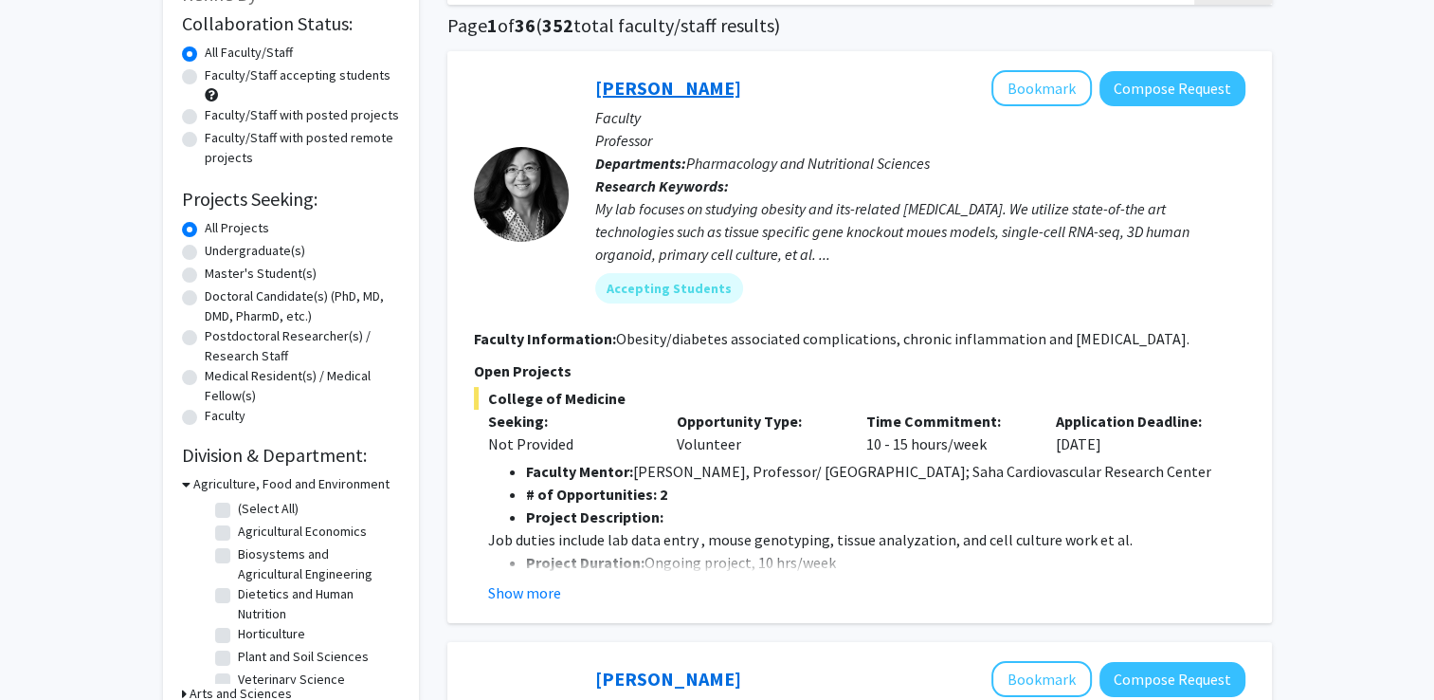
scroll to position [163, 0]
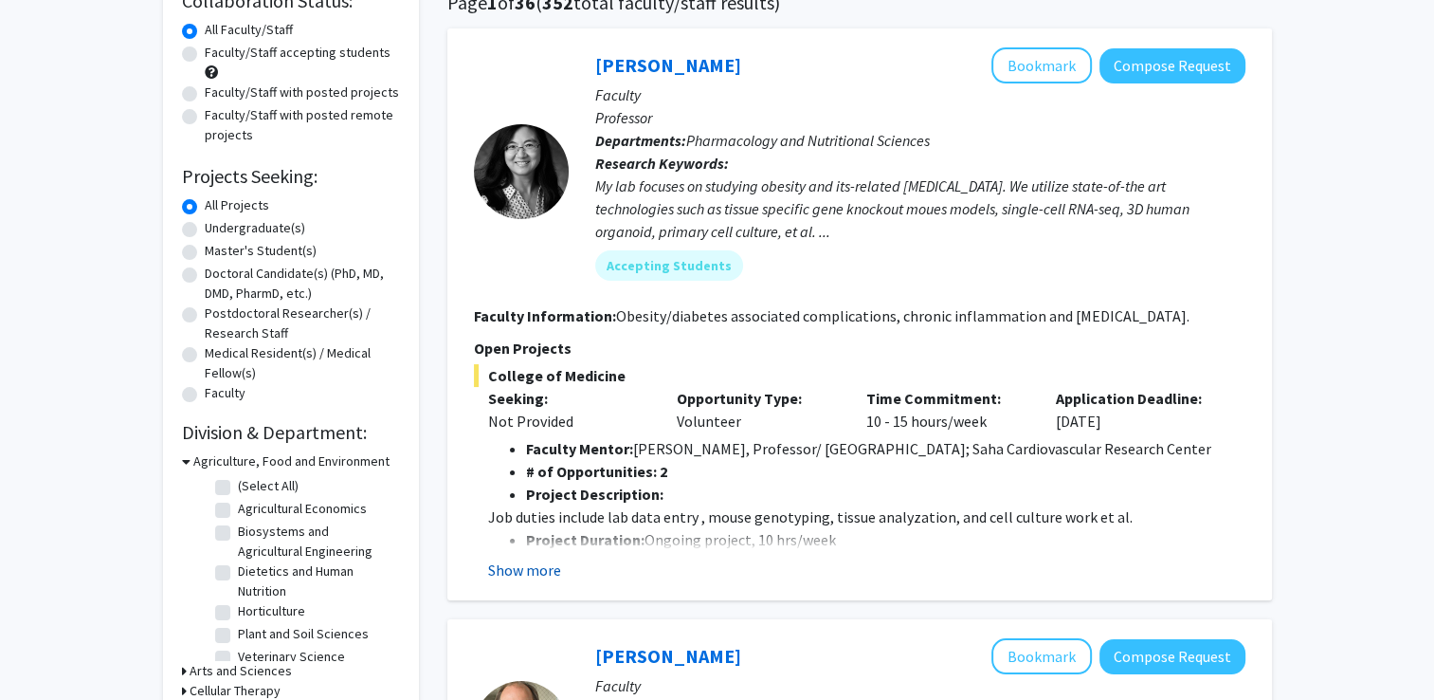
click at [531, 564] on button "Show more" at bounding box center [524, 569] width 73 height 23
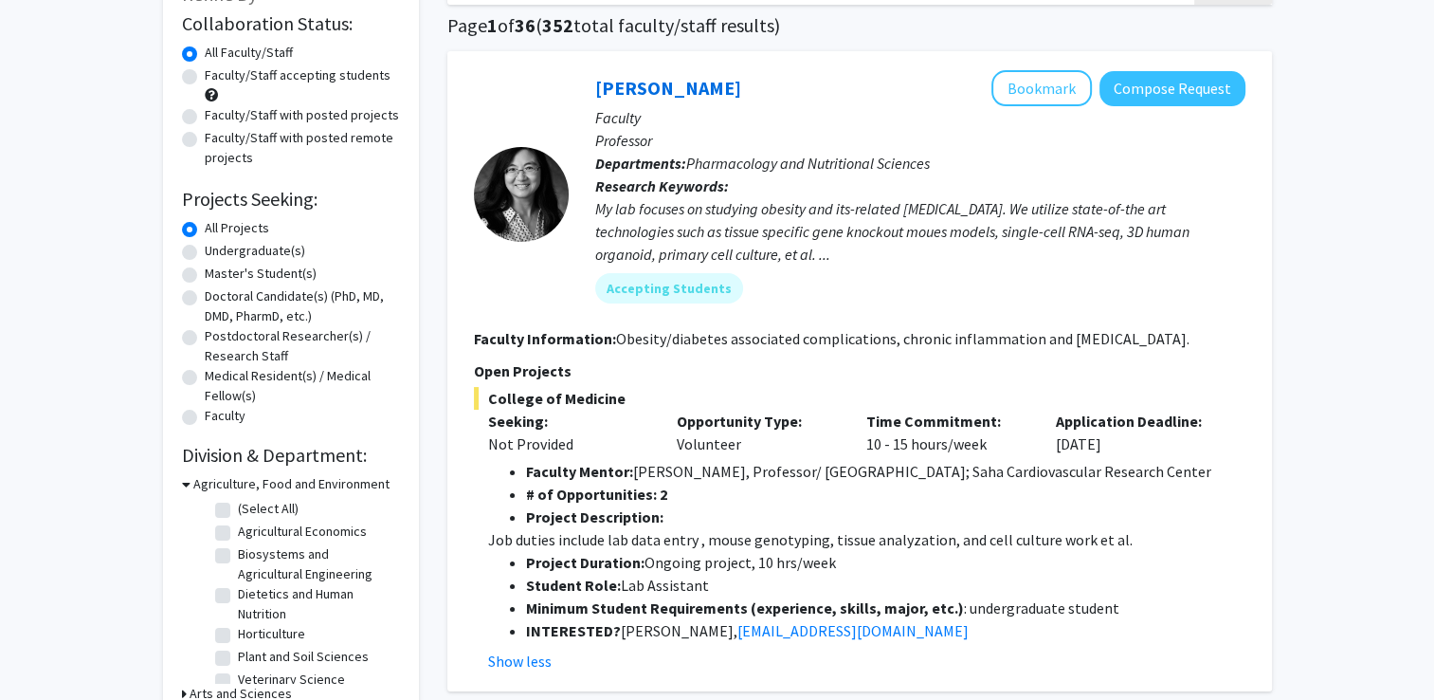
scroll to position [140, 0]
click at [658, 87] on link "[PERSON_NAME]" at bounding box center [668, 88] width 146 height 24
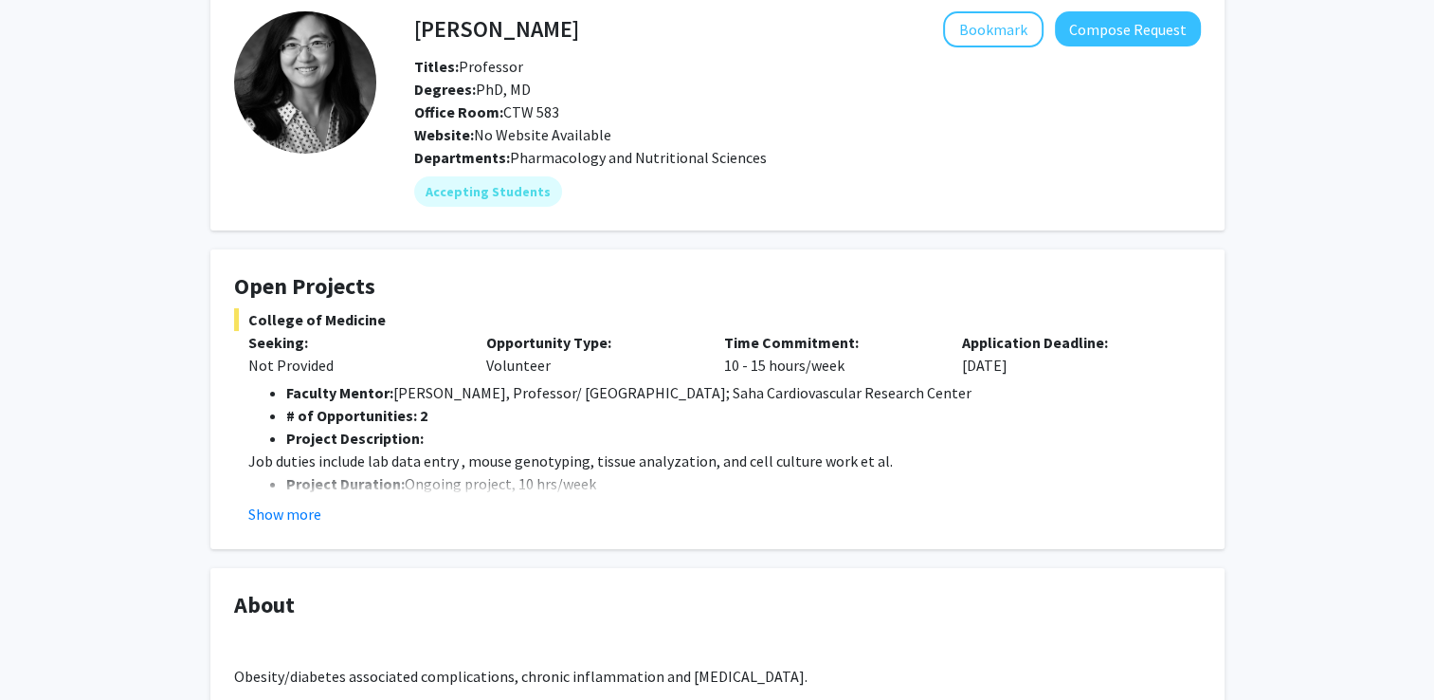
scroll to position [125, 0]
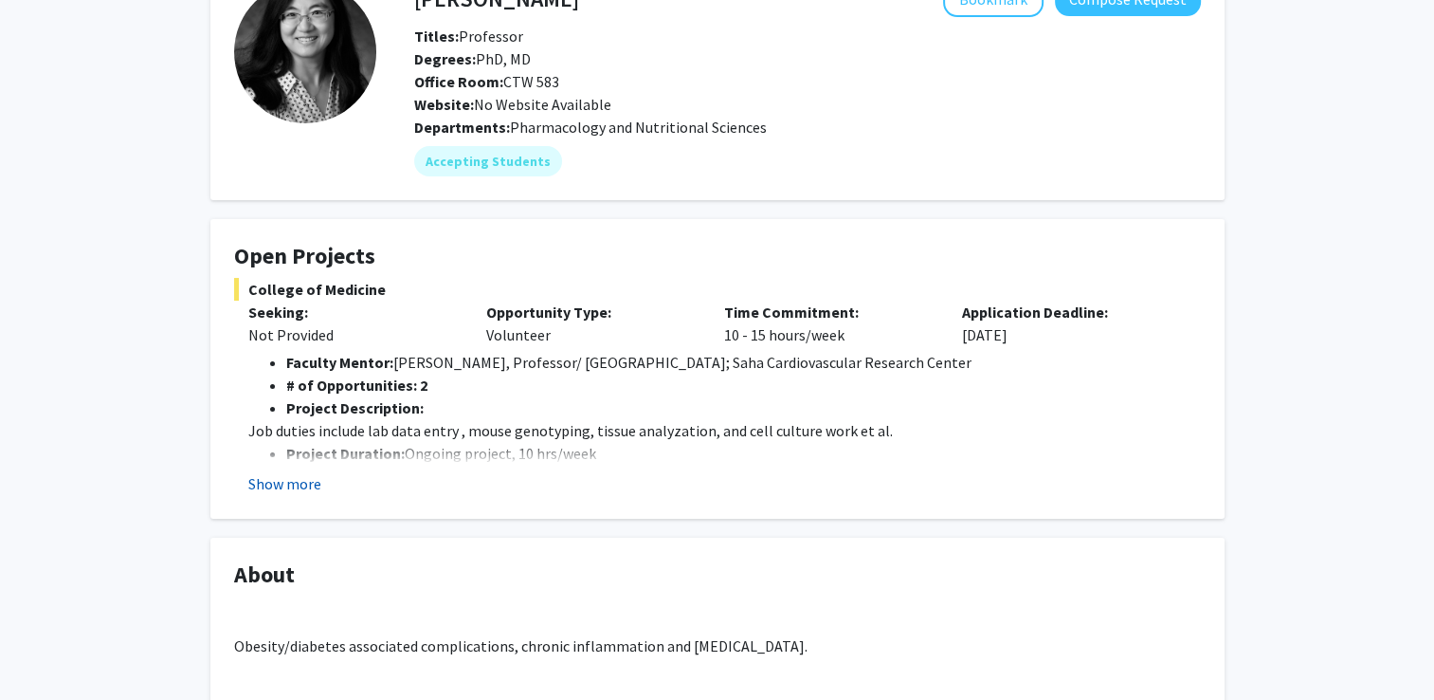
click at [272, 480] on button "Show more" at bounding box center [284, 483] width 73 height 23
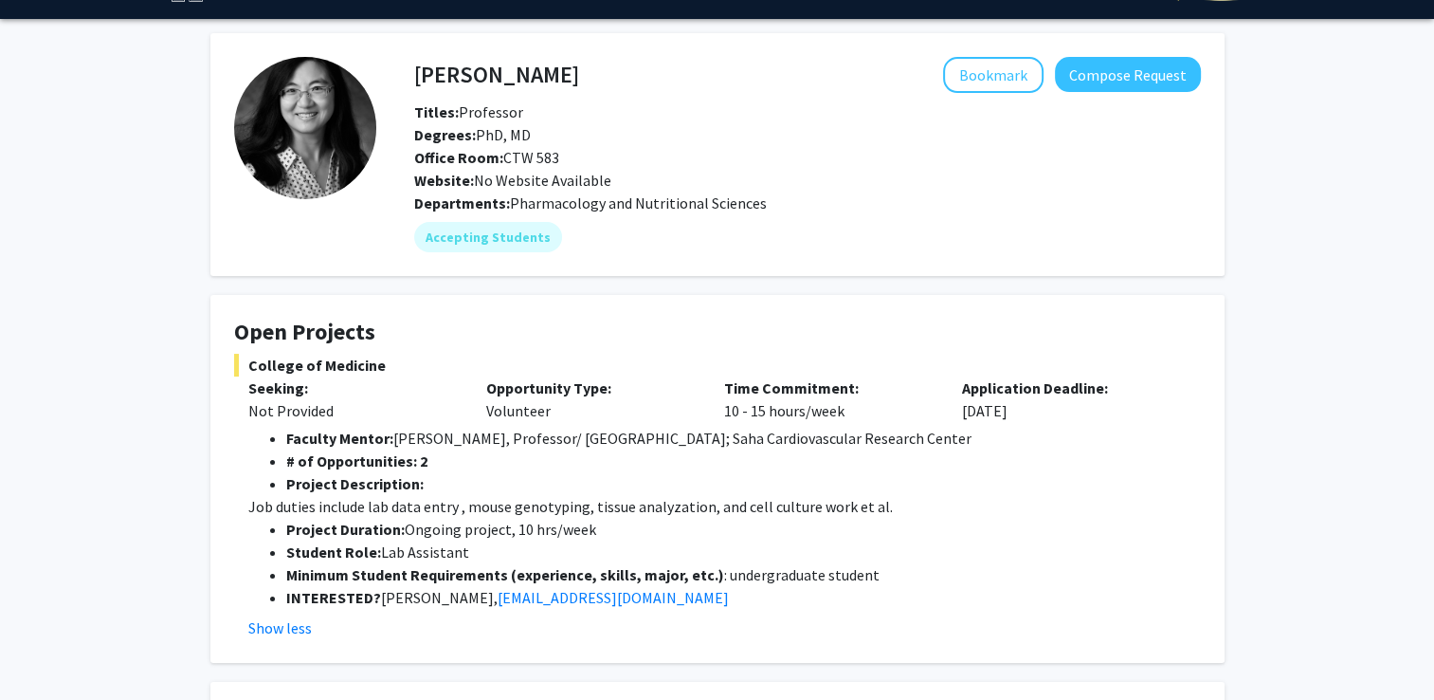
scroll to position [0, 0]
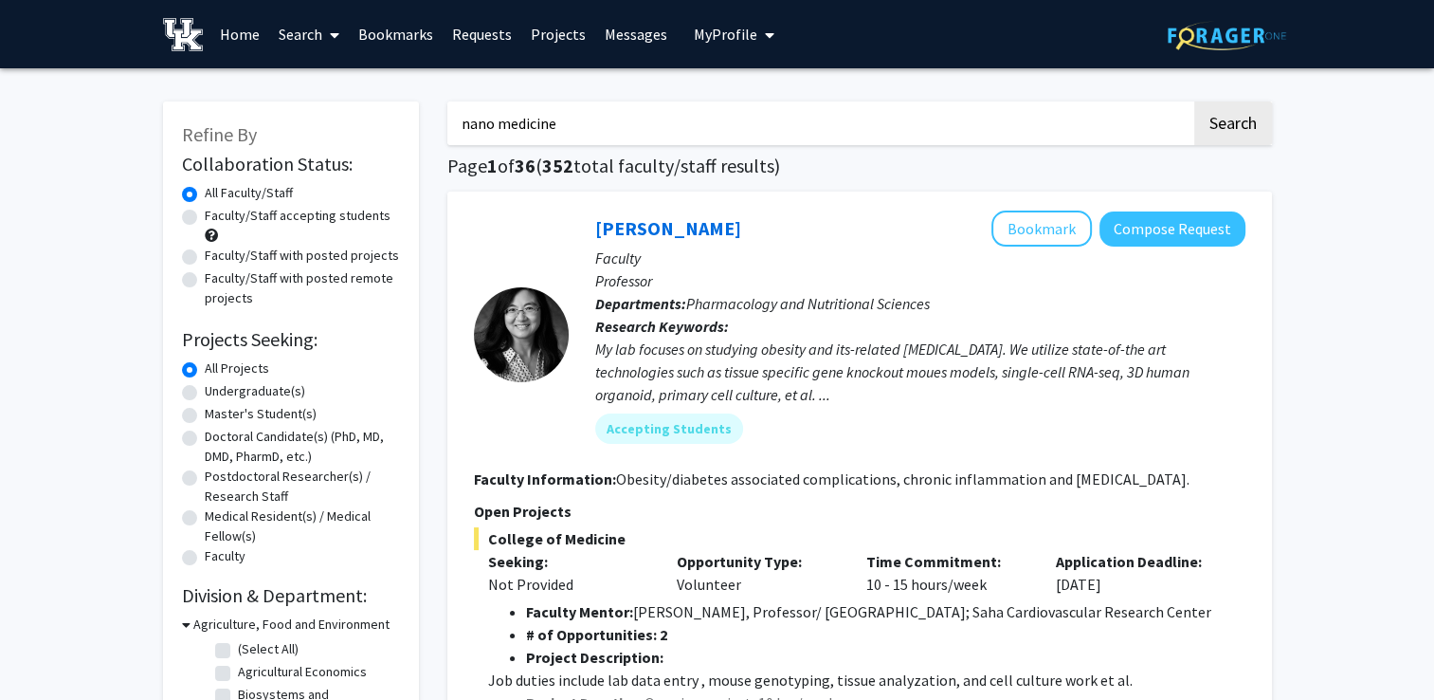
click at [402, 24] on link "Bookmarks" at bounding box center [396, 34] width 94 height 66
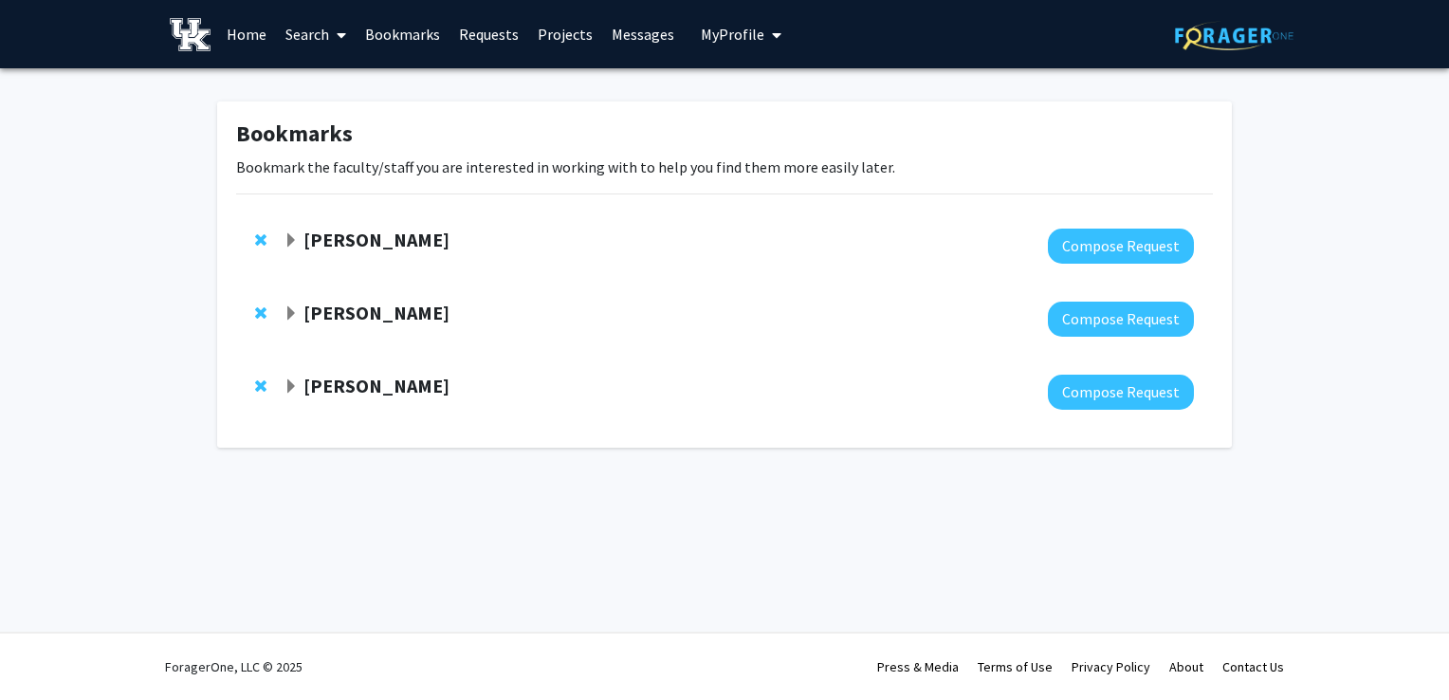
click at [295, 238] on span "Expand Joseph Burger Bookmark" at bounding box center [290, 240] width 15 height 15
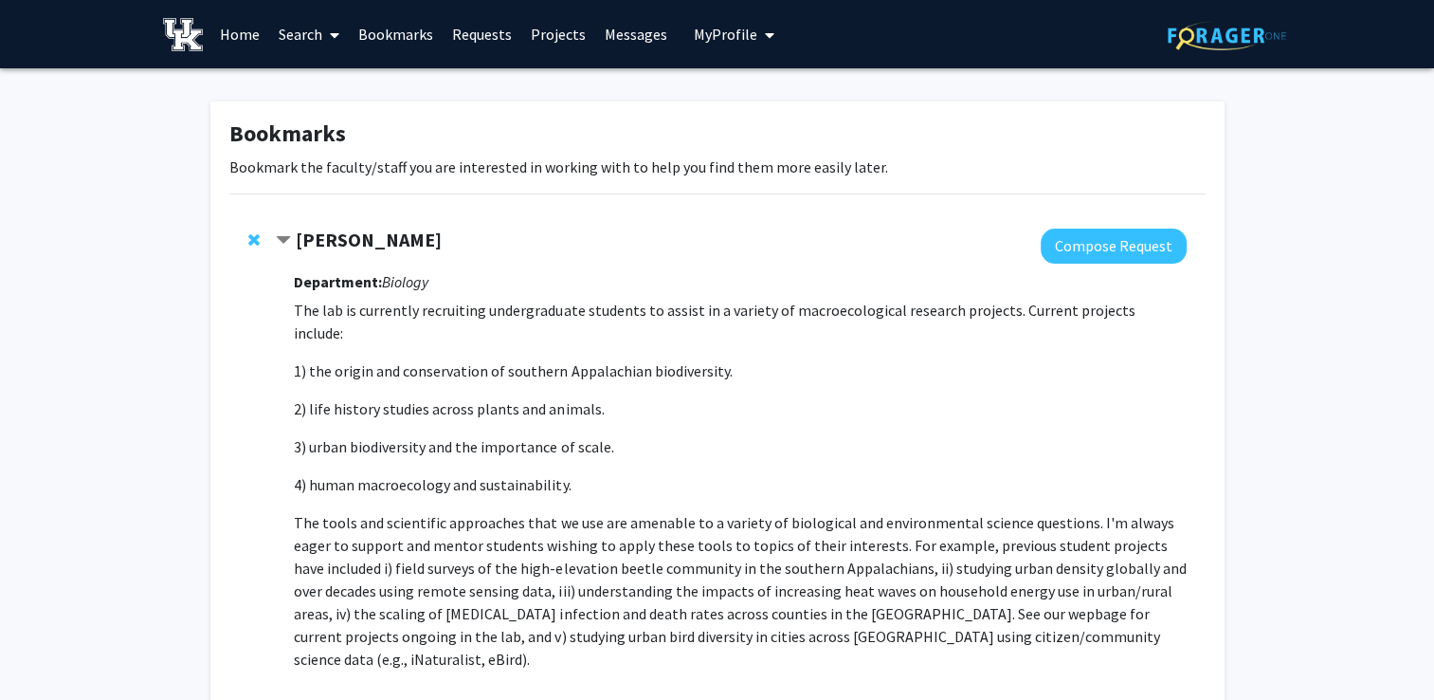
click at [291, 42] on link "Search" at bounding box center [309, 34] width 80 height 66
click at [335, 90] on span "Faculty/Staff" at bounding box center [338, 87] width 139 height 38
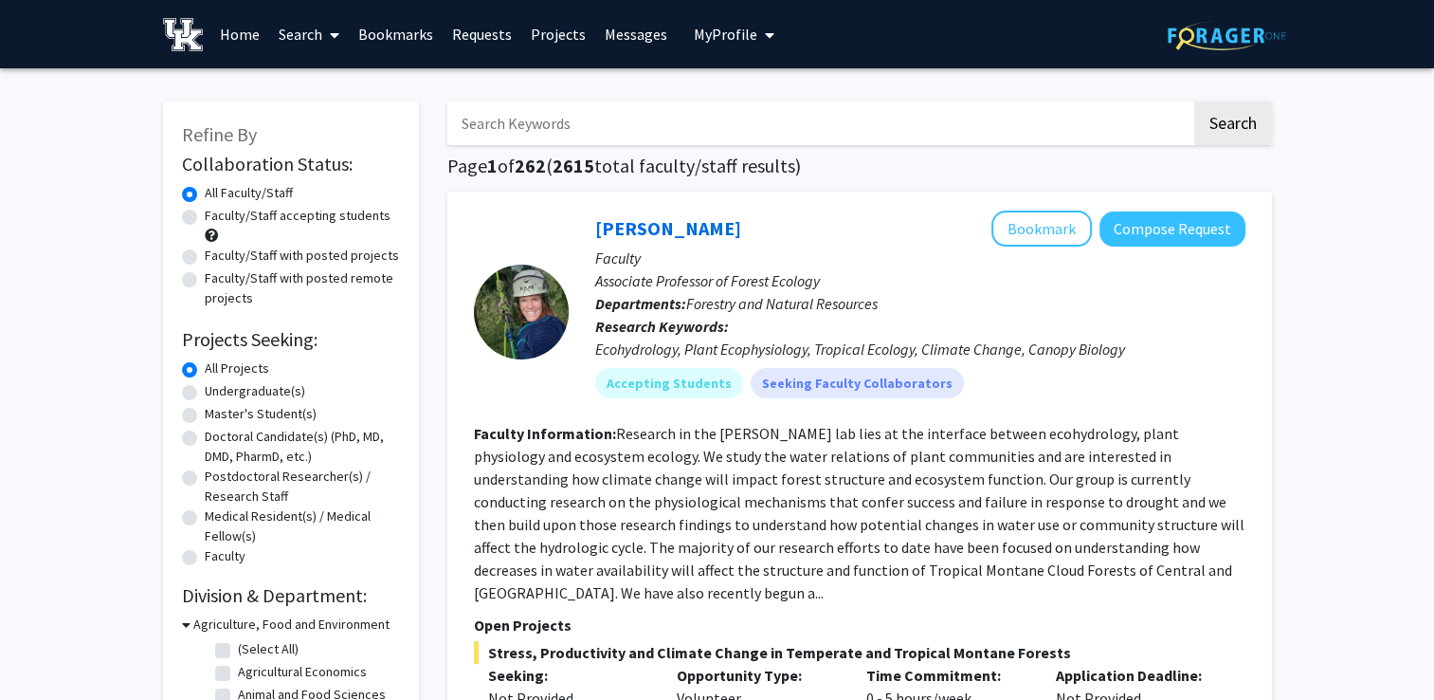
click at [532, 111] on input "Search Keywords" at bounding box center [820, 123] width 744 height 44
click at [1195, 101] on button "Search" at bounding box center [1234, 123] width 78 height 44
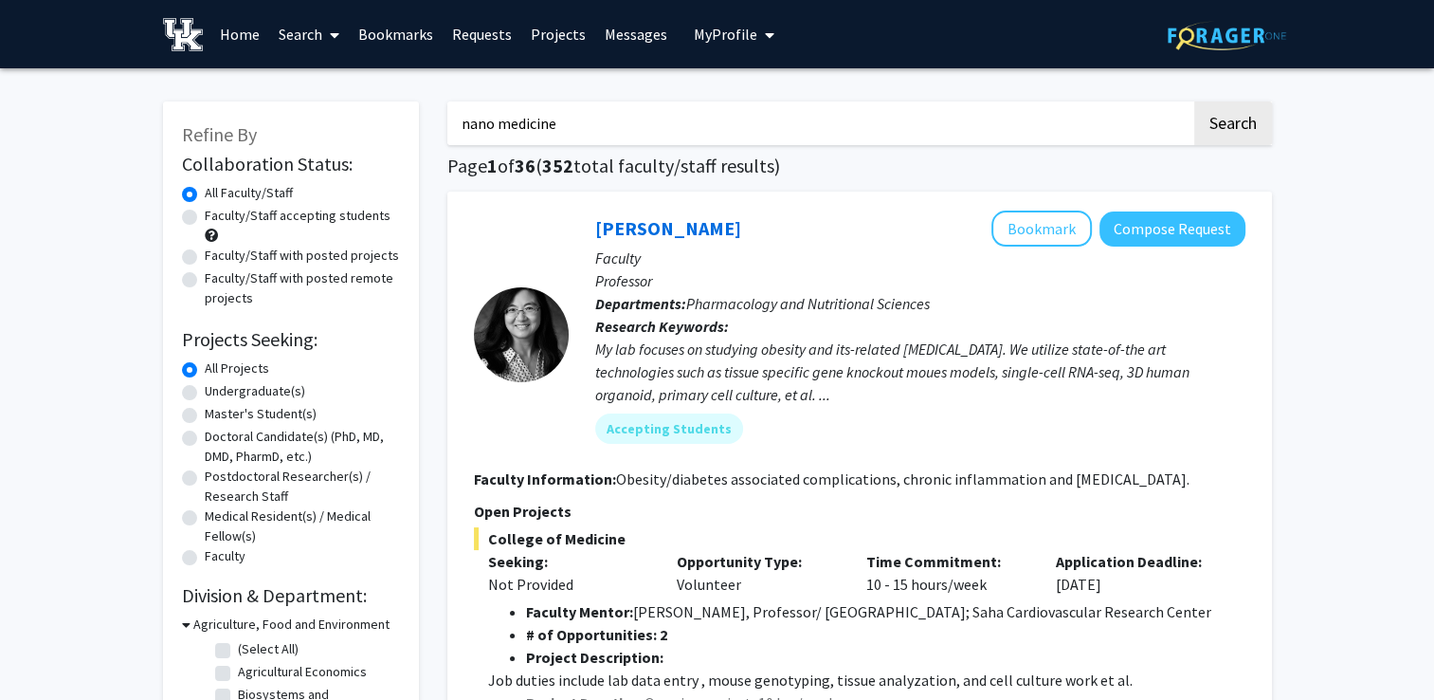
click at [559, 115] on input "nano medicine" at bounding box center [820, 123] width 744 height 44
click at [1195, 101] on button "Search" at bounding box center [1234, 123] width 78 height 44
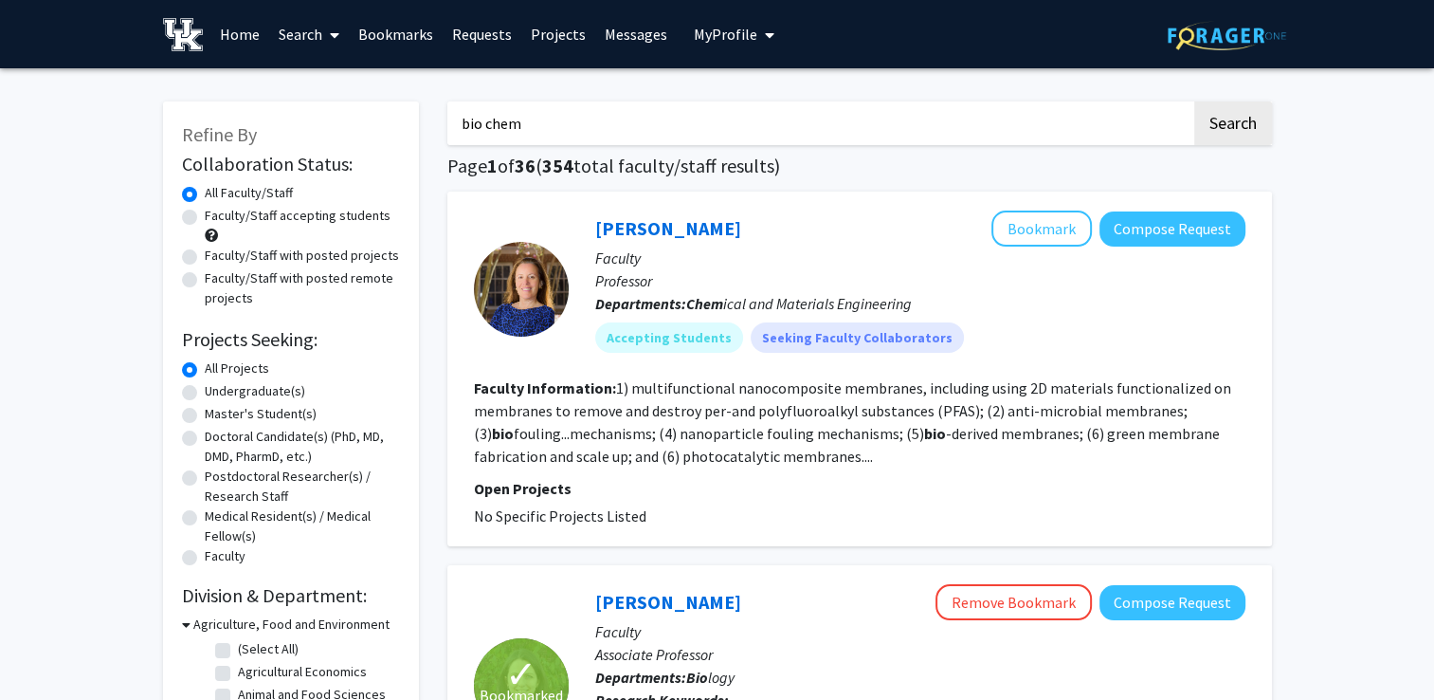
click at [525, 121] on input "bio chem" at bounding box center [820, 123] width 744 height 44
click at [1195, 101] on button "Search" at bounding box center [1234, 123] width 78 height 44
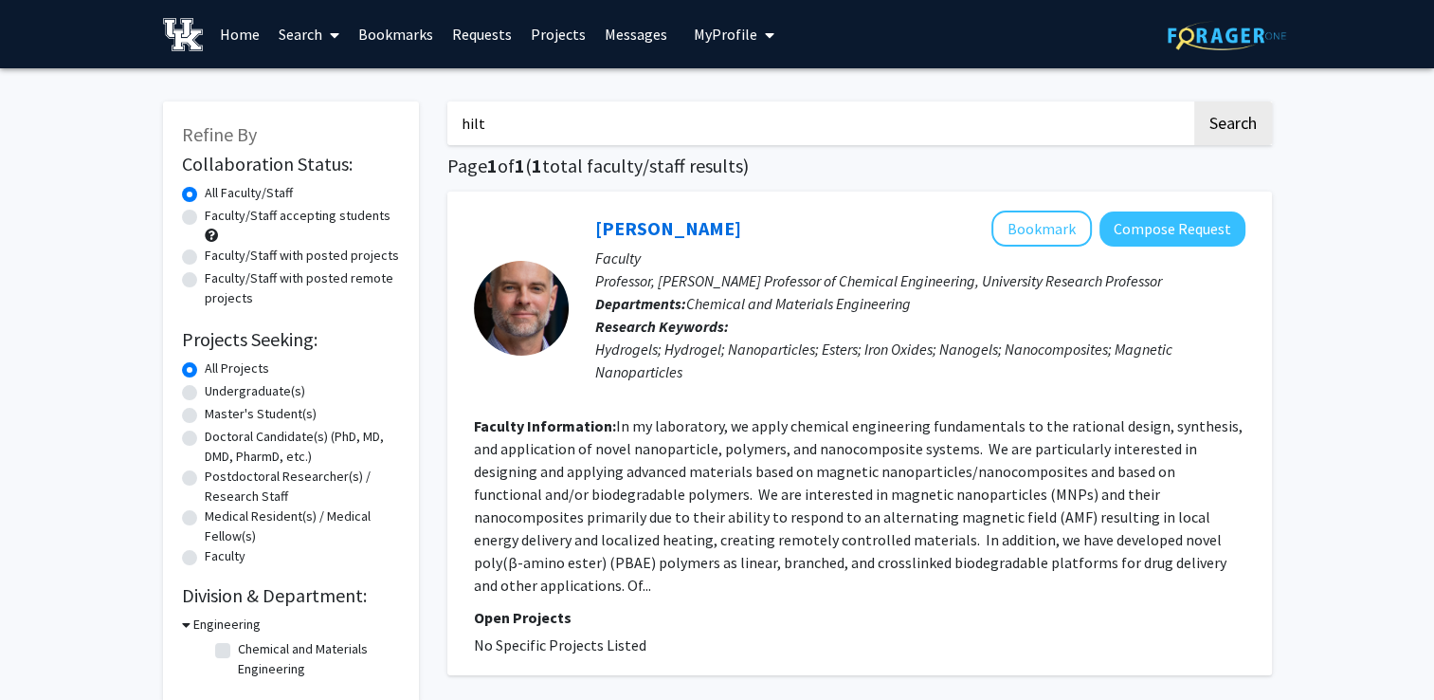
click at [501, 125] on input "hilt" at bounding box center [820, 123] width 744 height 44
click at [1195, 101] on button "Search" at bounding box center [1234, 123] width 78 height 44
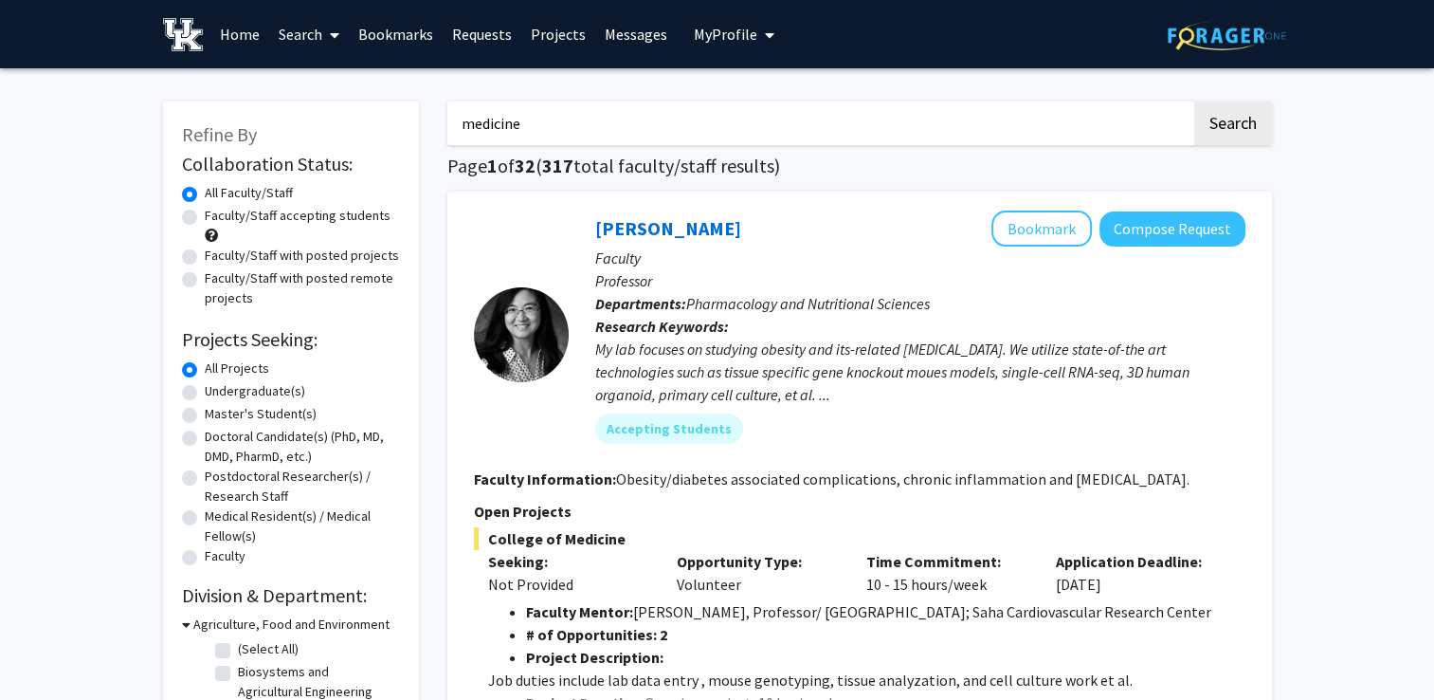
click at [513, 112] on input "medicine" at bounding box center [820, 123] width 744 height 44
click at [584, 199] on div "[PERSON_NAME] Bookmark Compose Request Faculty Professor Departments: Pharmacol…" at bounding box center [860, 478] width 825 height 572
click at [537, 107] on input "medicine" at bounding box center [820, 123] width 744 height 44
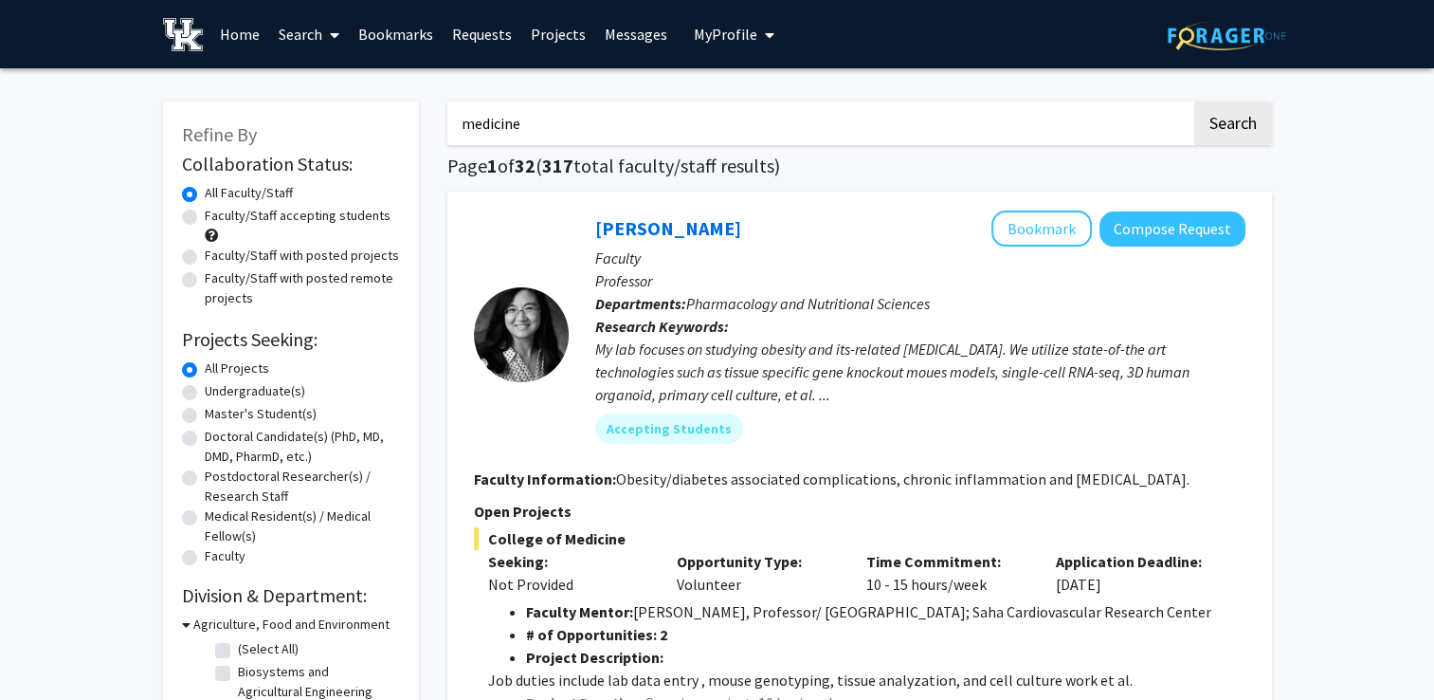
click at [537, 107] on input "medicine" at bounding box center [820, 123] width 744 height 44
click at [1195, 101] on button "Search" at bounding box center [1234, 123] width 78 height 44
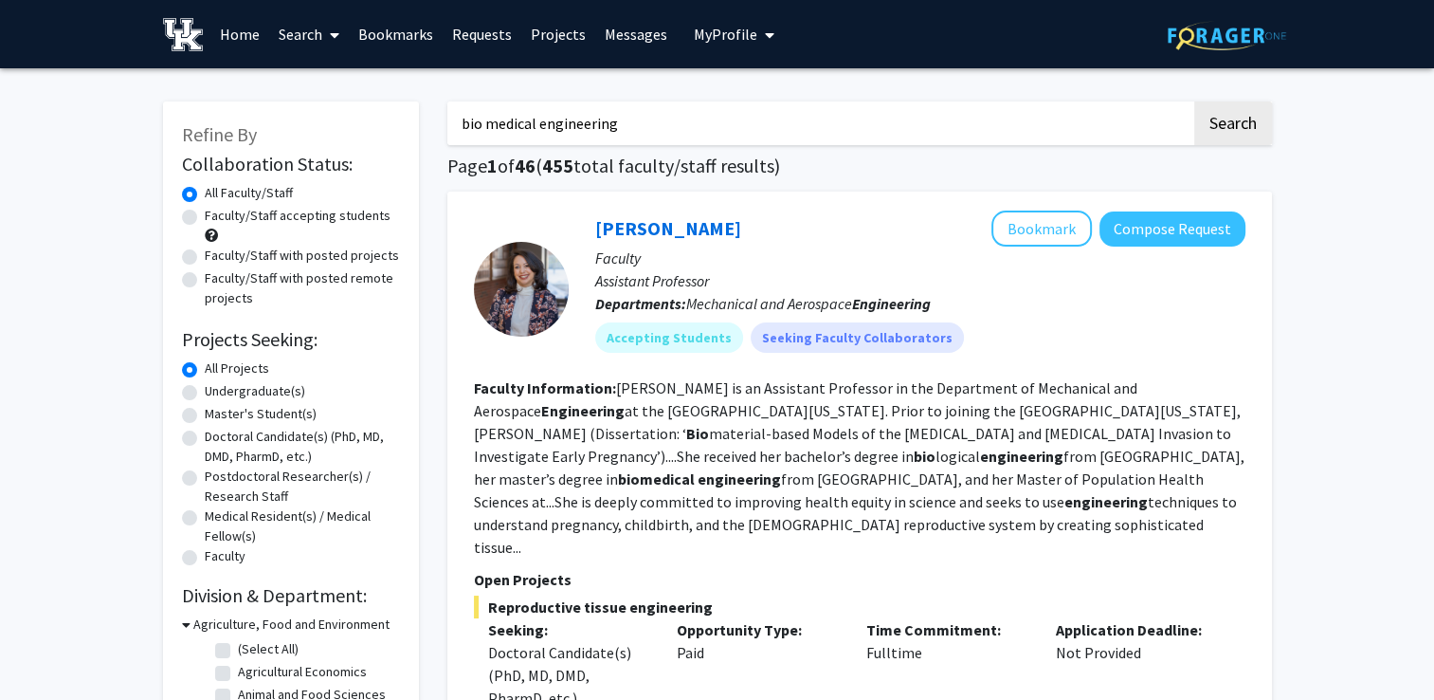
click at [487, 127] on input "bio medical engineering" at bounding box center [820, 123] width 744 height 44
click at [1195, 101] on button "Search" at bounding box center [1234, 123] width 78 height 44
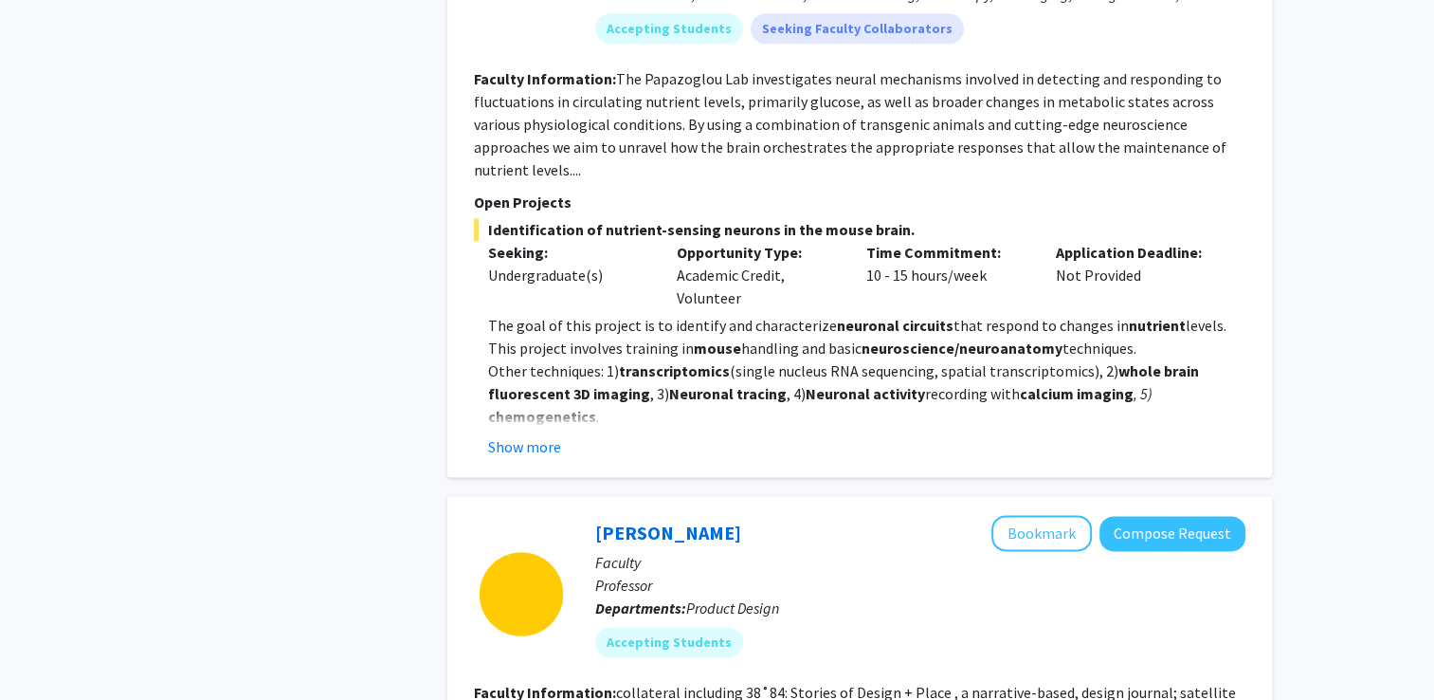
scroll to position [2303, 0]
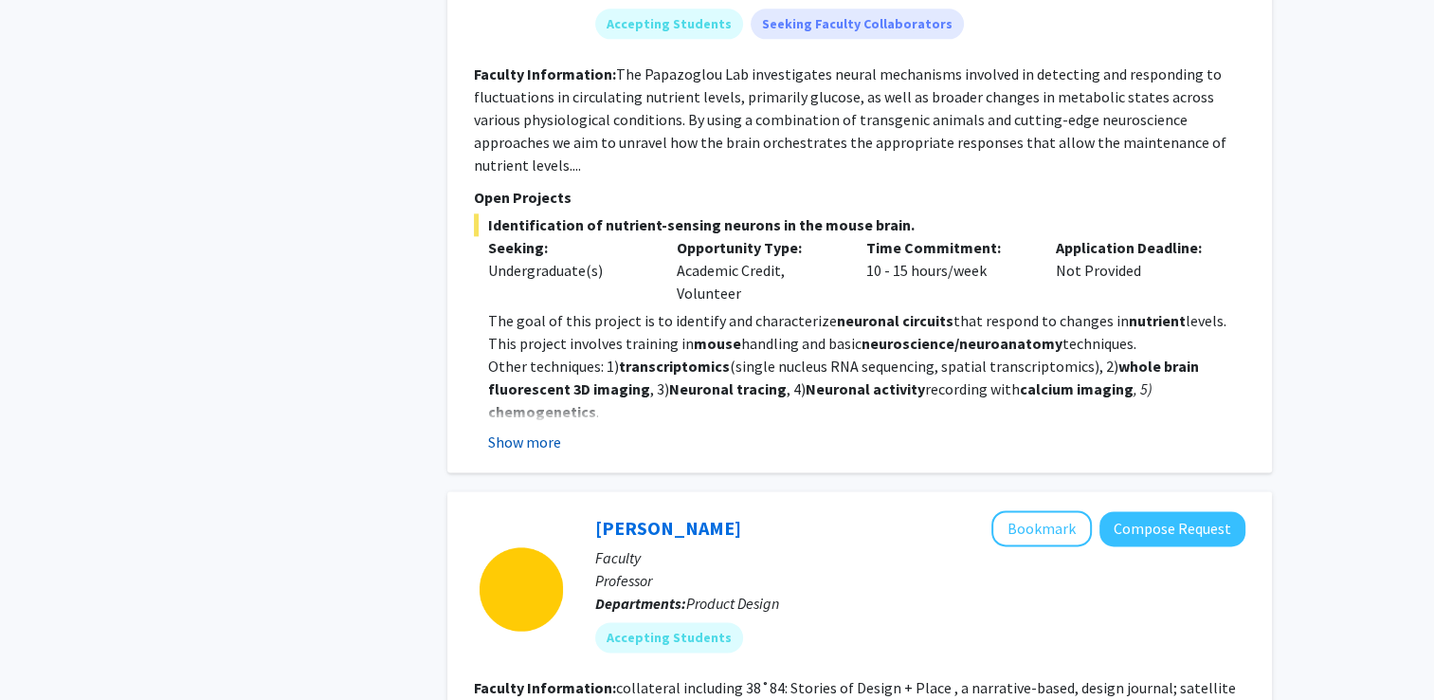
click at [531, 430] on button "Show more" at bounding box center [524, 441] width 73 height 23
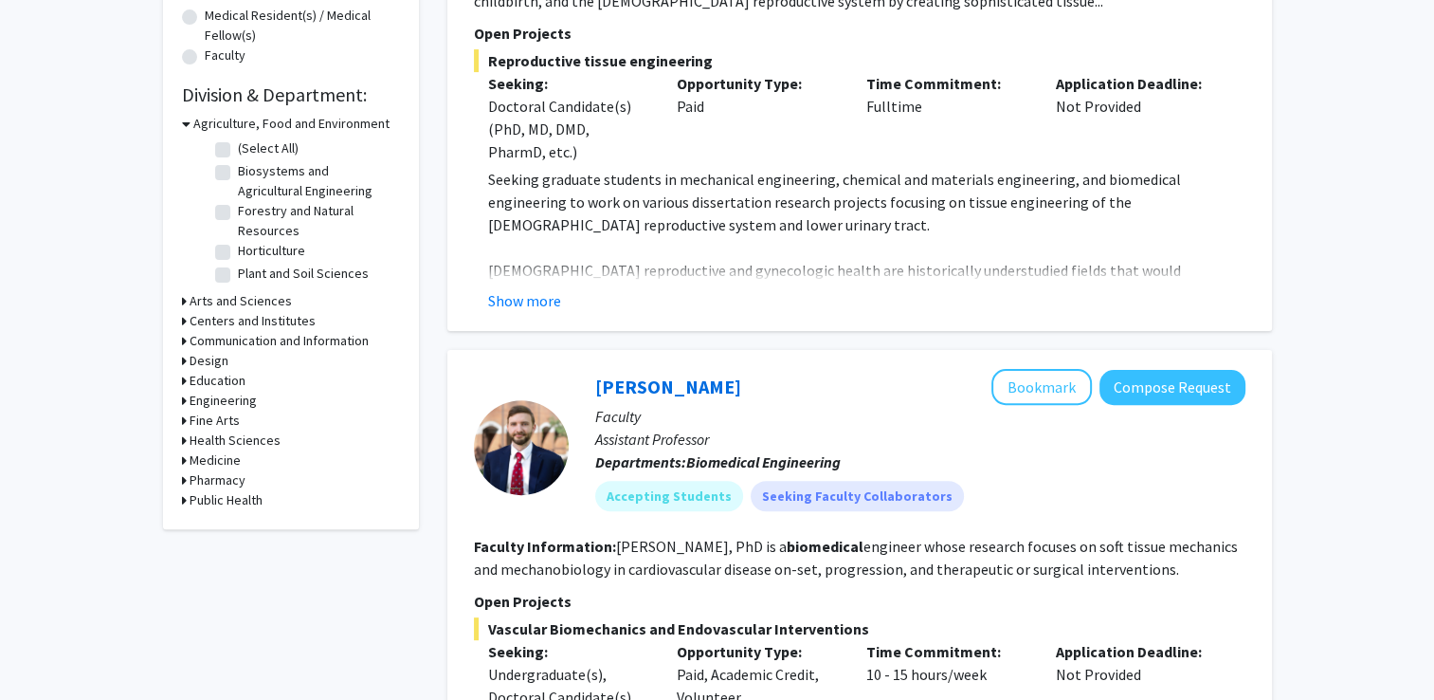
scroll to position [503, 0]
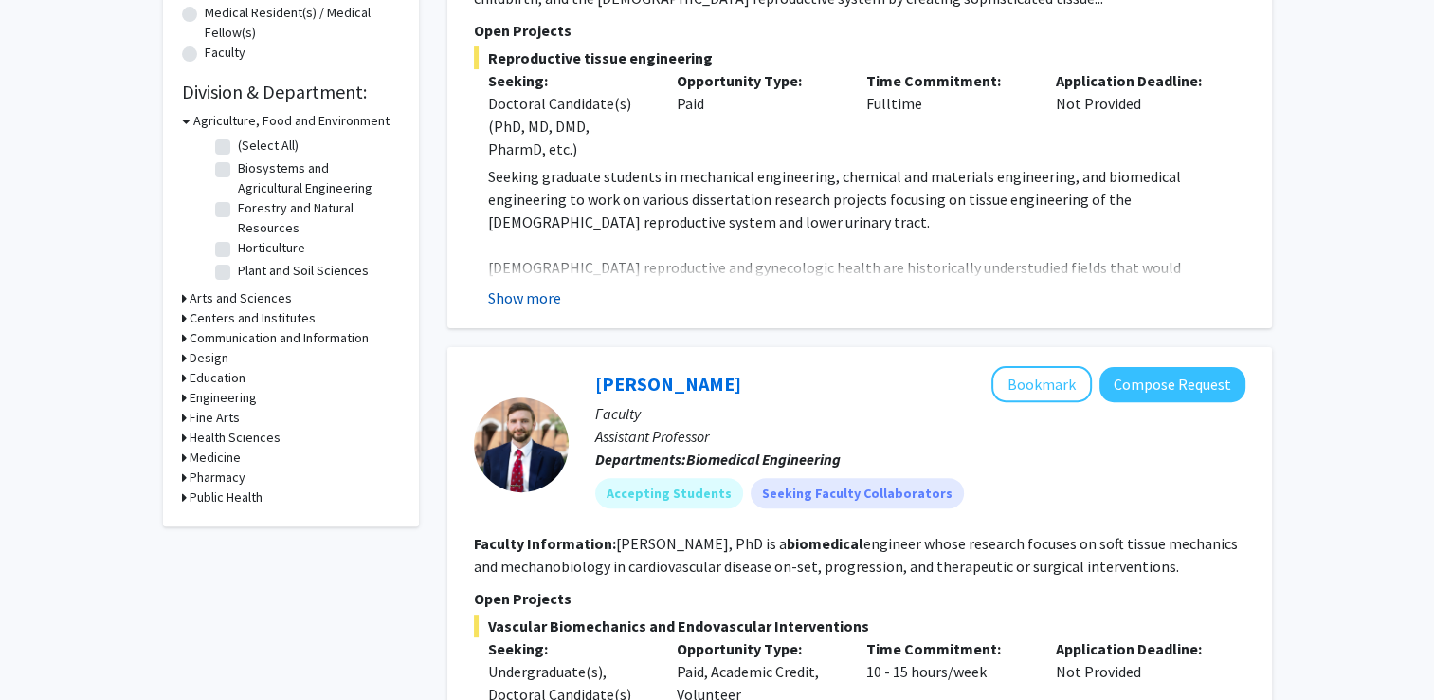
click at [552, 294] on button "Show more" at bounding box center [524, 297] width 73 height 23
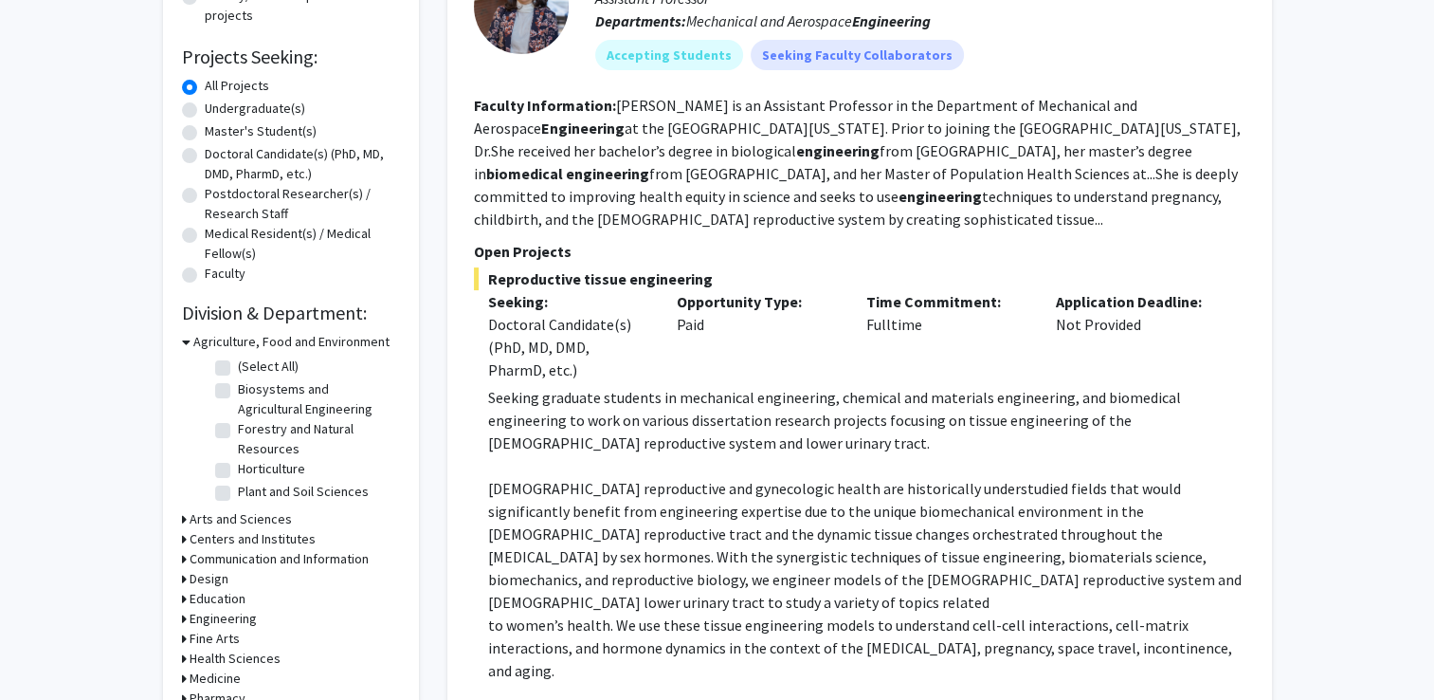
scroll to position [0, 0]
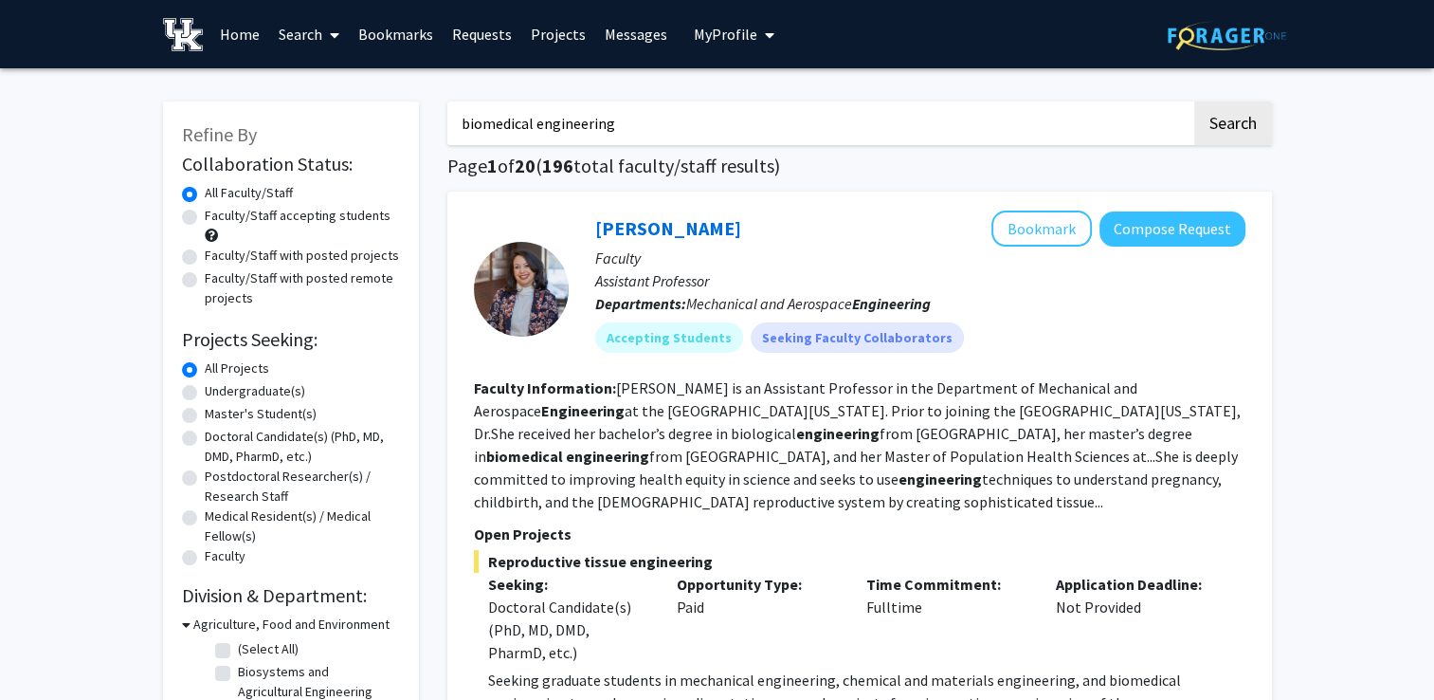
drag, startPoint x: 644, startPoint y: 120, endPoint x: 317, endPoint y: 85, distance: 329.0
type input "[PERSON_NAME]"
click at [1195, 101] on button "Search" at bounding box center [1234, 123] width 78 height 44
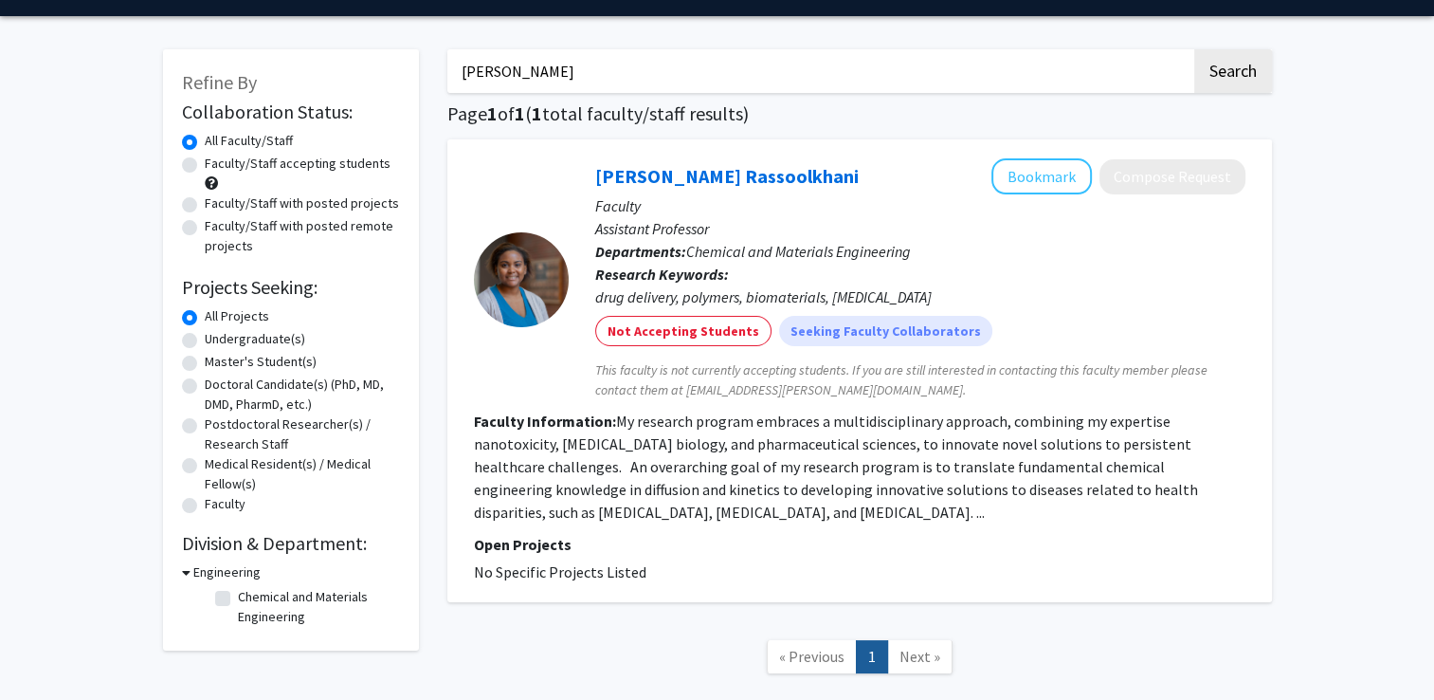
scroll to position [53, 0]
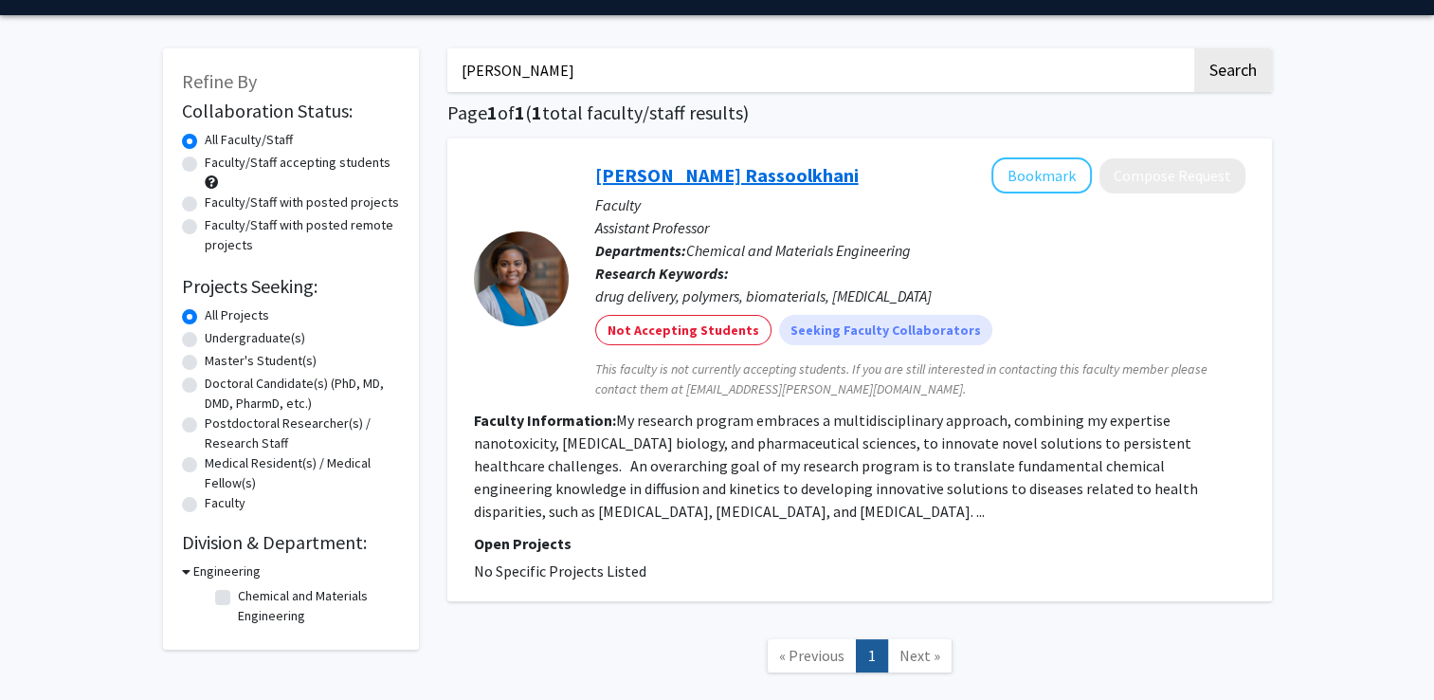
click at [683, 167] on link "[PERSON_NAME] Rassoolkhani" at bounding box center [727, 175] width 264 height 24
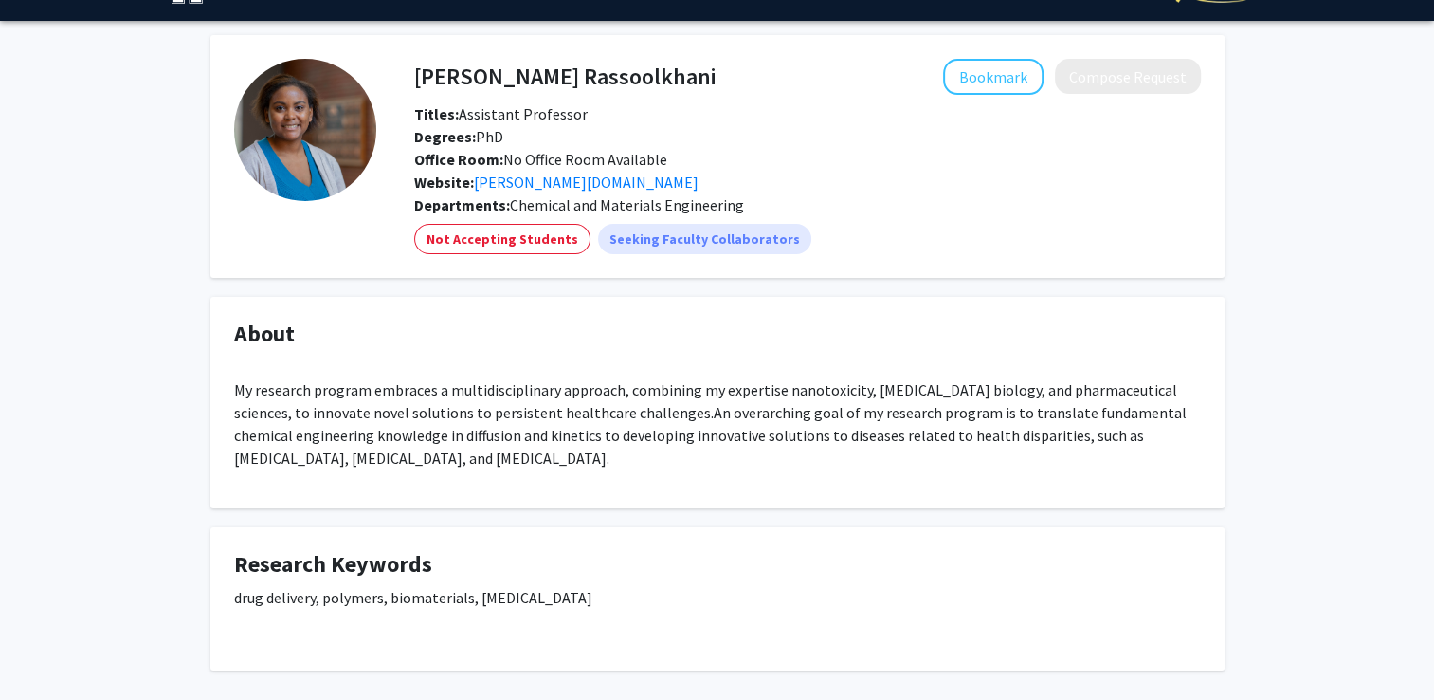
scroll to position [46, 0]
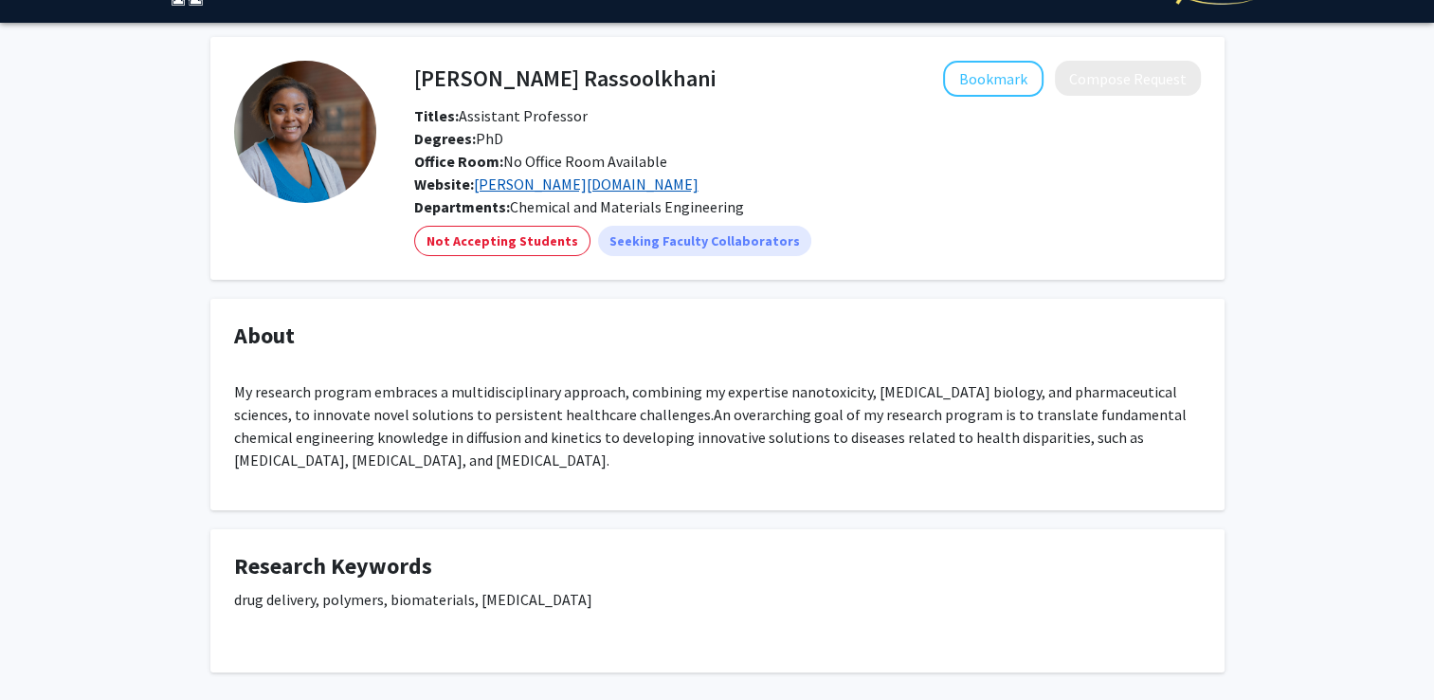
click at [499, 176] on link "[PERSON_NAME][DOMAIN_NAME]" at bounding box center [586, 183] width 225 height 19
